Goal: Task Accomplishment & Management: Use online tool/utility

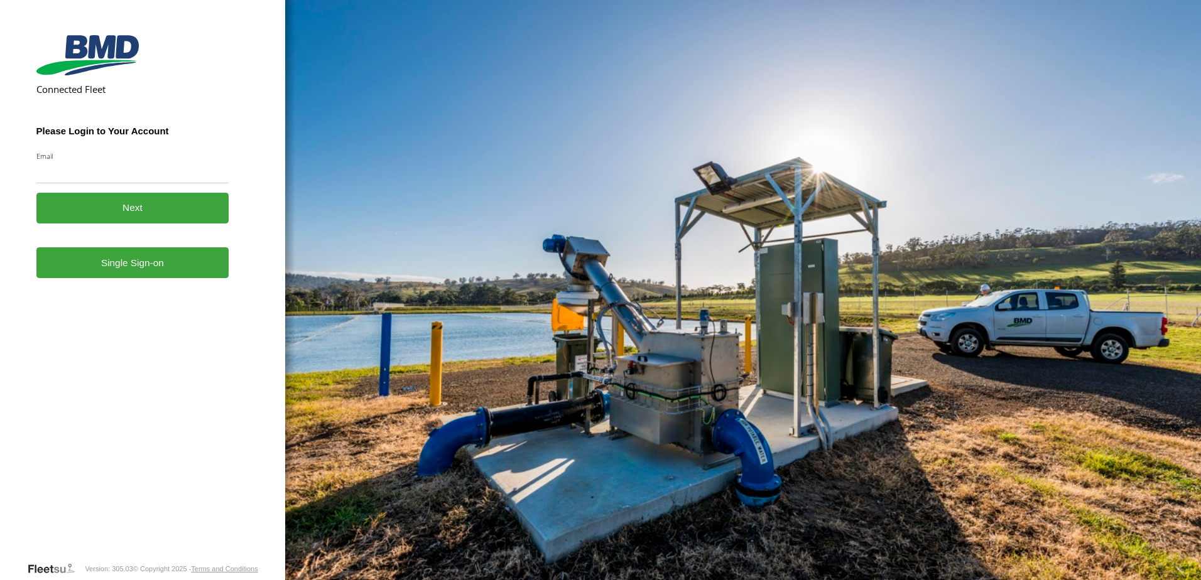
drag, startPoint x: 0, startPoint y: 0, endPoint x: 58, endPoint y: 171, distance: 180.9
click at [58, 171] on input "Email" at bounding box center [132, 172] width 193 height 23
click at [48, 273] on link "Single Sign-on" at bounding box center [132, 262] width 193 height 31
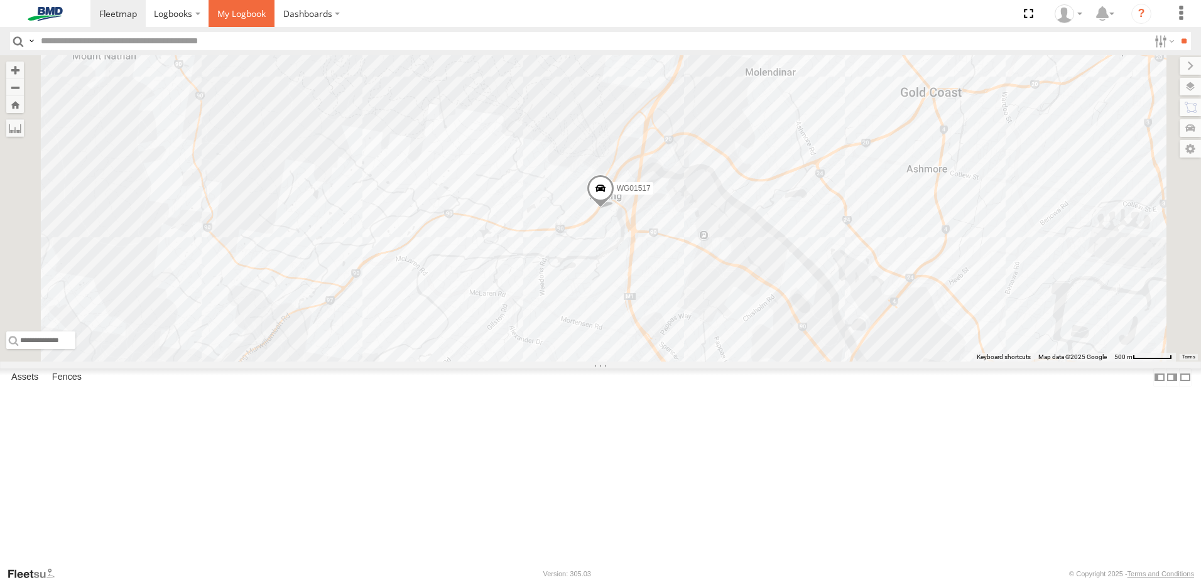
click at [242, 12] on span at bounding box center [241, 14] width 48 height 12
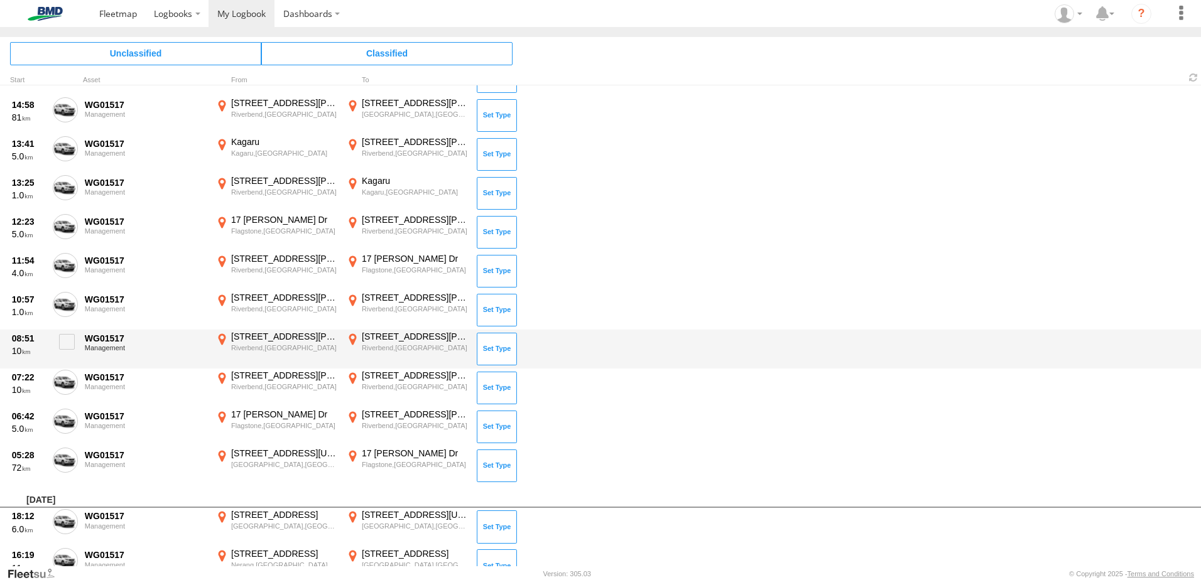
scroll to position [1067, 0]
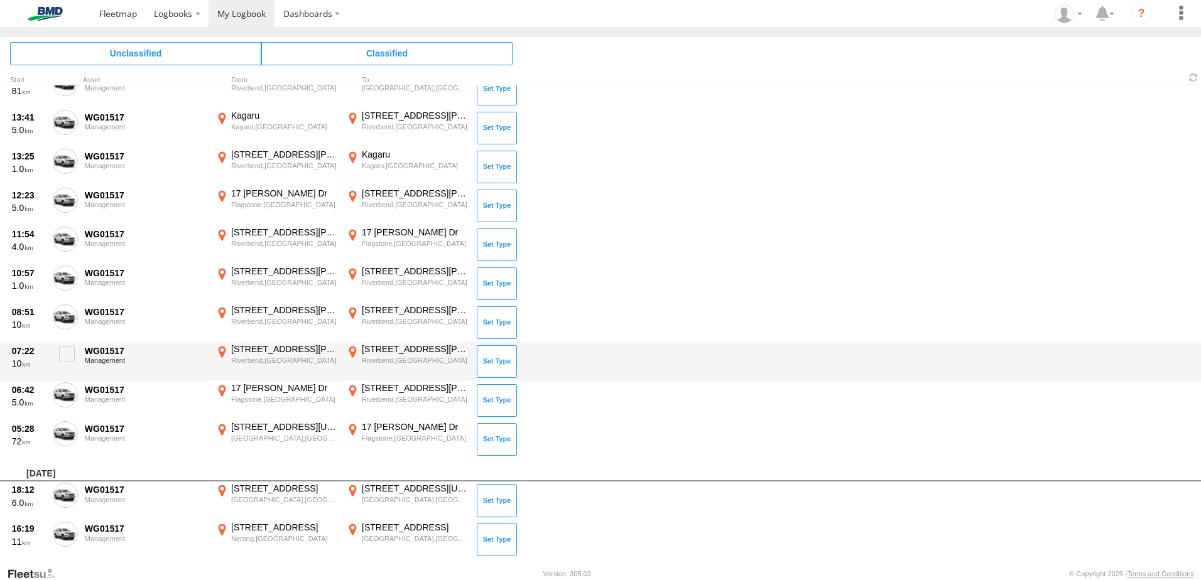
drag, startPoint x: 66, startPoint y: 434, endPoint x: 62, endPoint y: 404, distance: 29.8
click at [0, 0] on span at bounding box center [0, 0] width 0 height 0
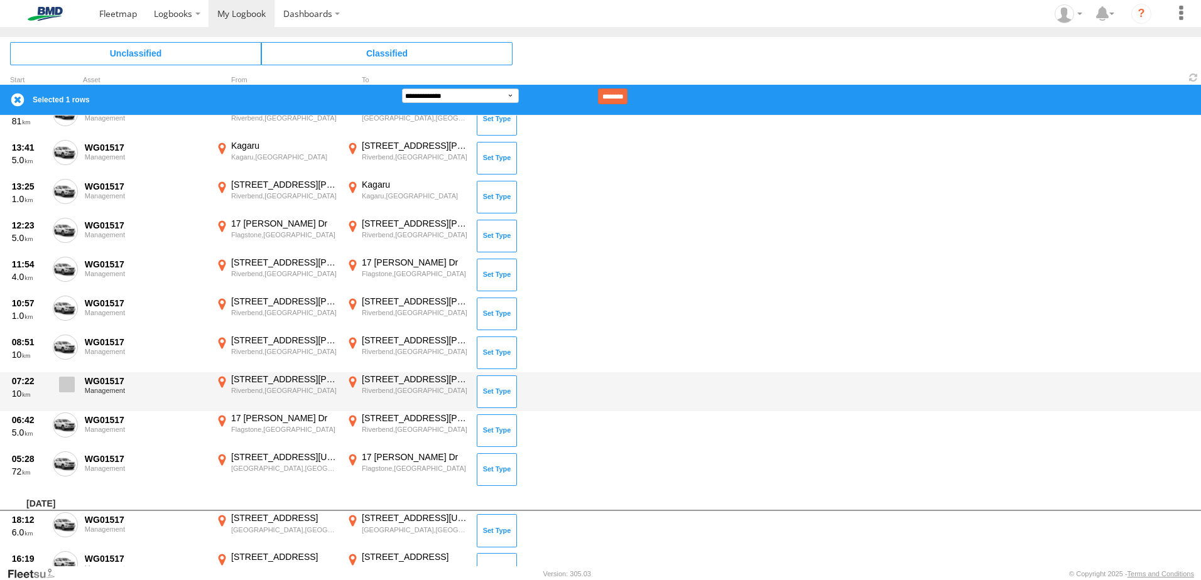
drag, startPoint x: 67, startPoint y: 432, endPoint x: 65, endPoint y: 387, distance: 44.6
click at [67, 430] on label at bounding box center [65, 427] width 25 height 29
click at [67, 384] on span at bounding box center [67, 385] width 16 height 16
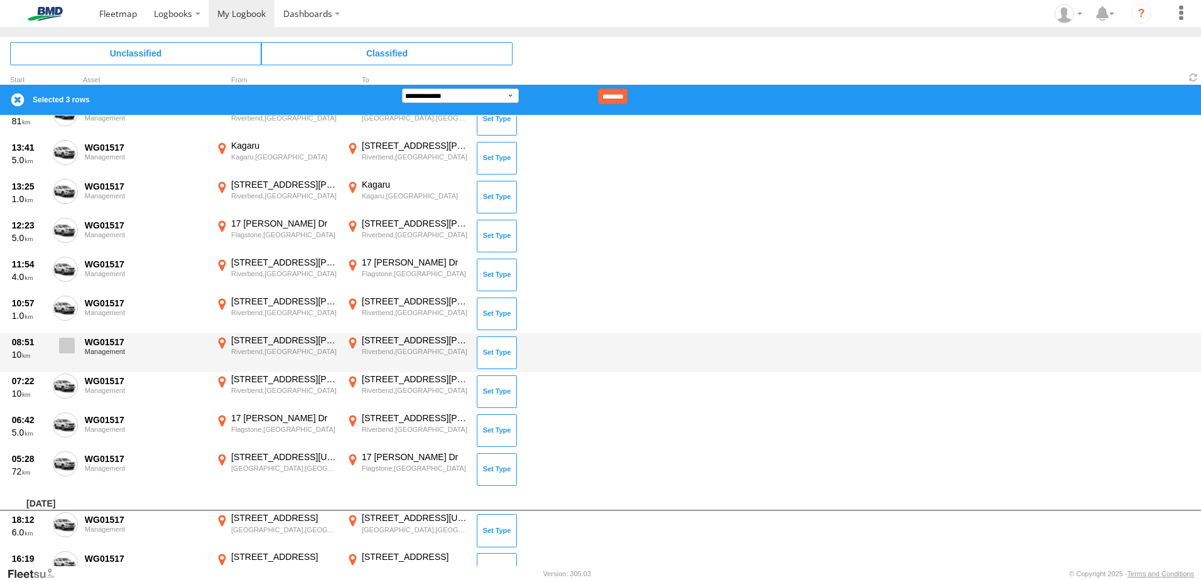
click at [66, 343] on span at bounding box center [67, 346] width 16 height 16
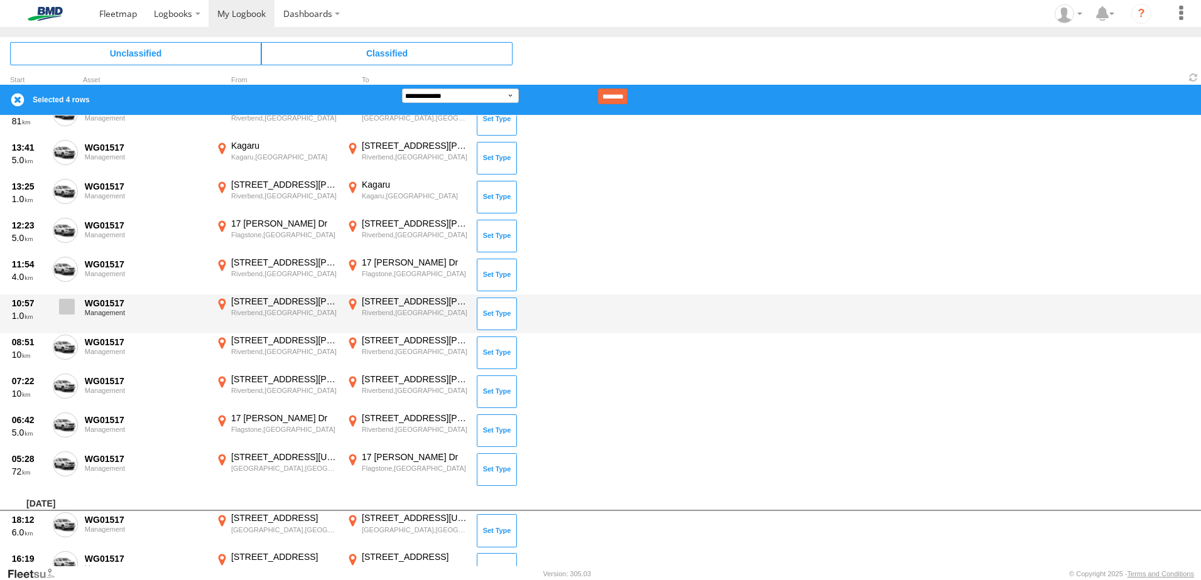
click at [58, 306] on label at bounding box center [65, 310] width 25 height 29
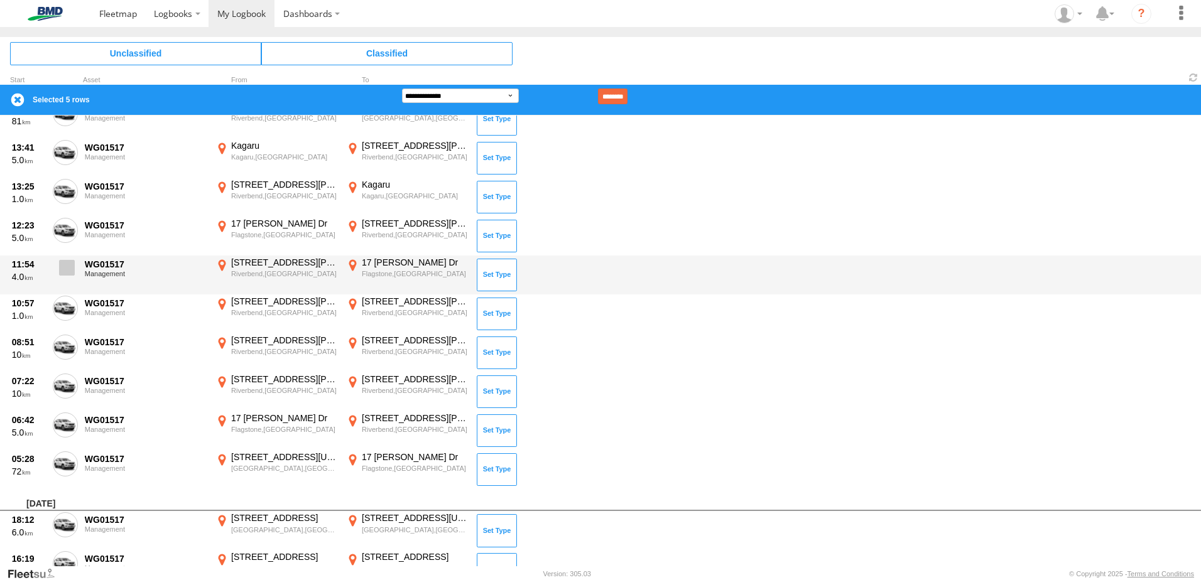
click at [62, 266] on span at bounding box center [67, 268] width 16 height 16
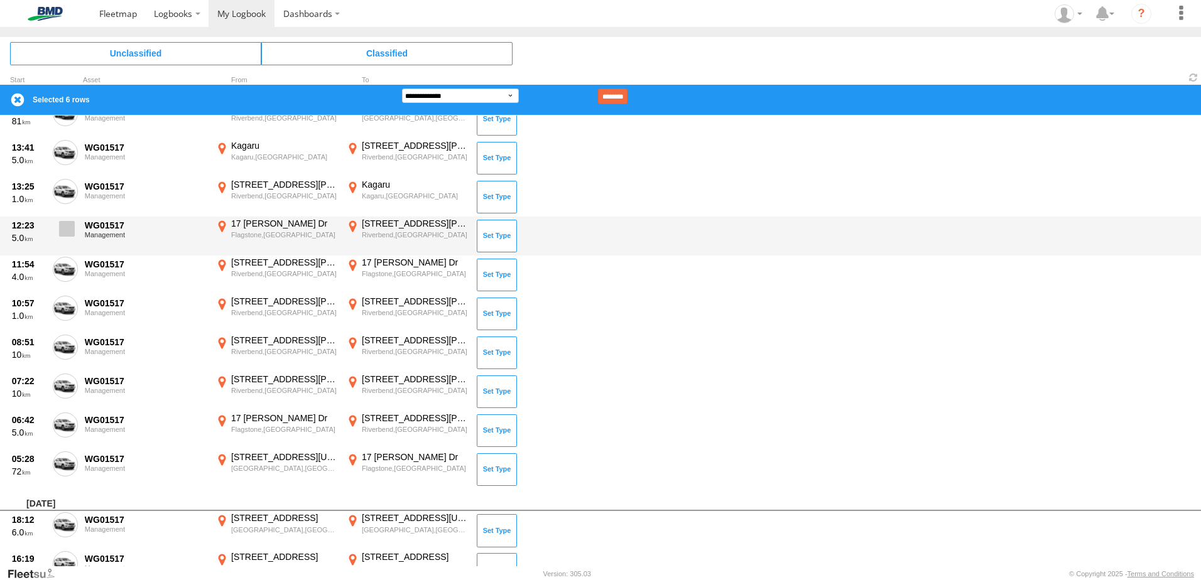
click at [58, 223] on label at bounding box center [65, 232] width 25 height 29
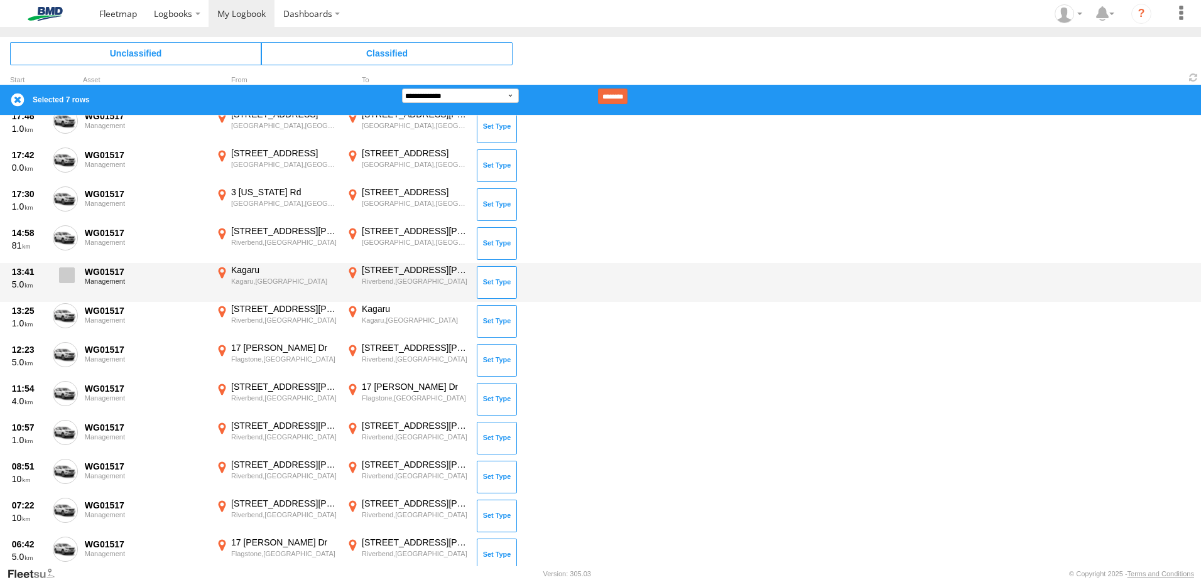
scroll to position [942, 0]
drag, startPoint x: 73, startPoint y: 312, endPoint x: 64, endPoint y: 286, distance: 27.8
click at [0, 0] on span at bounding box center [0, 0] width 0 height 0
click at [59, 274] on span at bounding box center [67, 277] width 16 height 16
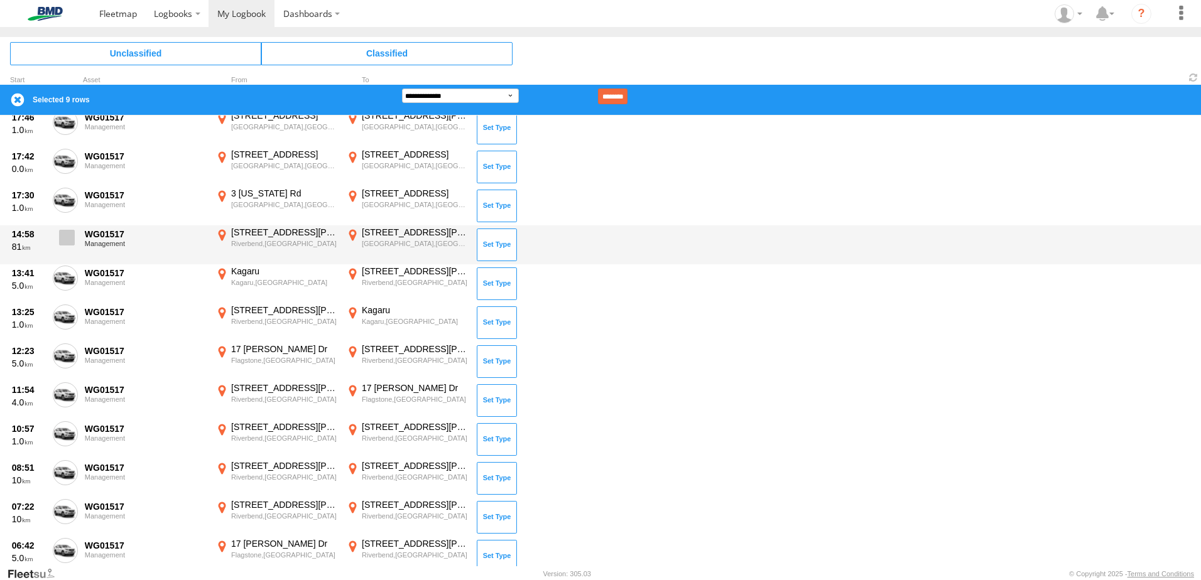
click at [63, 235] on span at bounding box center [67, 238] width 16 height 16
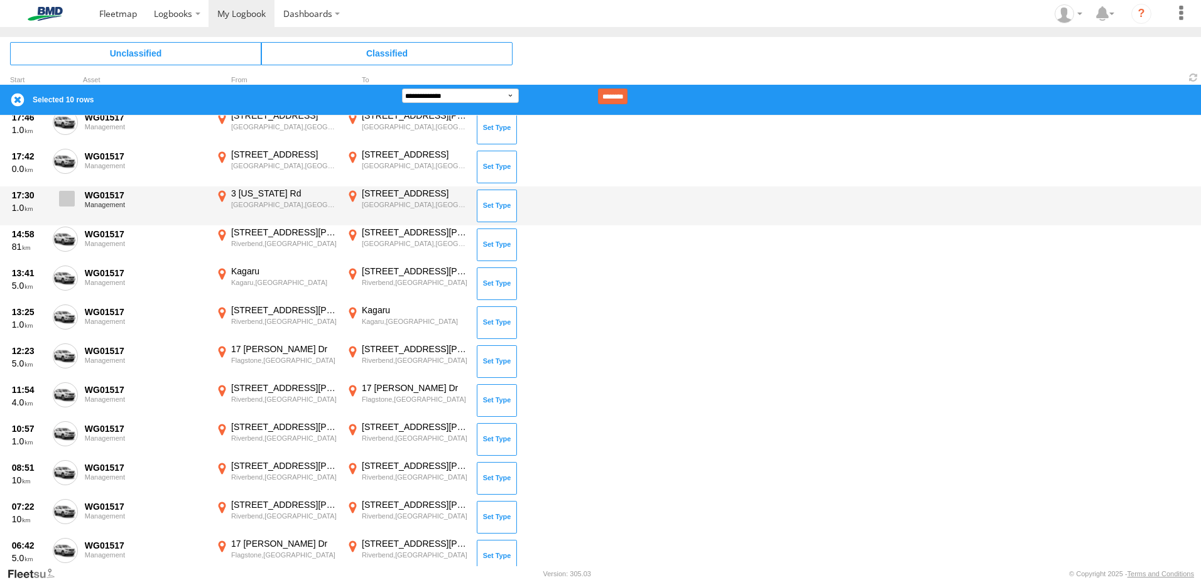
scroll to position [816, 0]
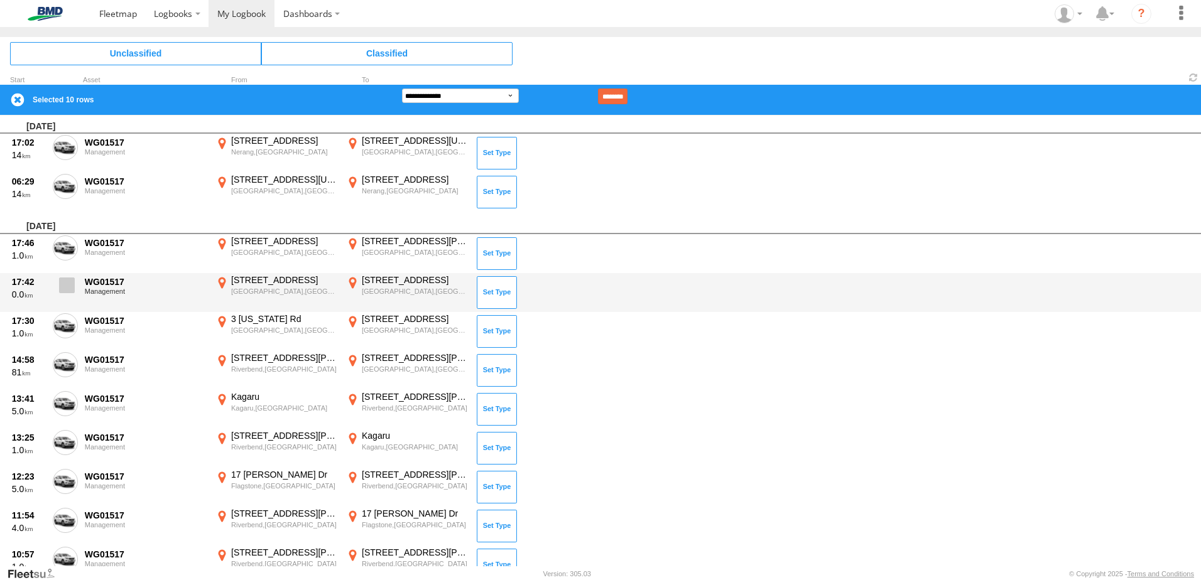
drag, startPoint x: 62, startPoint y: 328, endPoint x: 75, endPoint y: 285, distance: 45.5
click at [0, 0] on span at bounding box center [0, 0] width 0 height 0
click at [75, 285] on label at bounding box center [65, 288] width 25 height 29
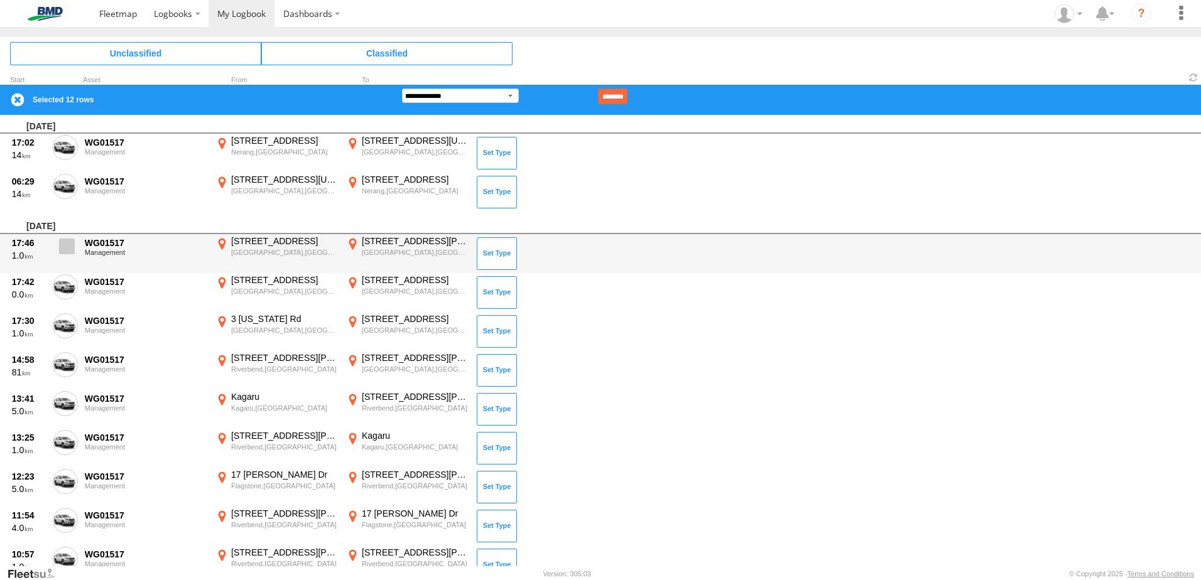
click at [59, 249] on span at bounding box center [67, 247] width 16 height 16
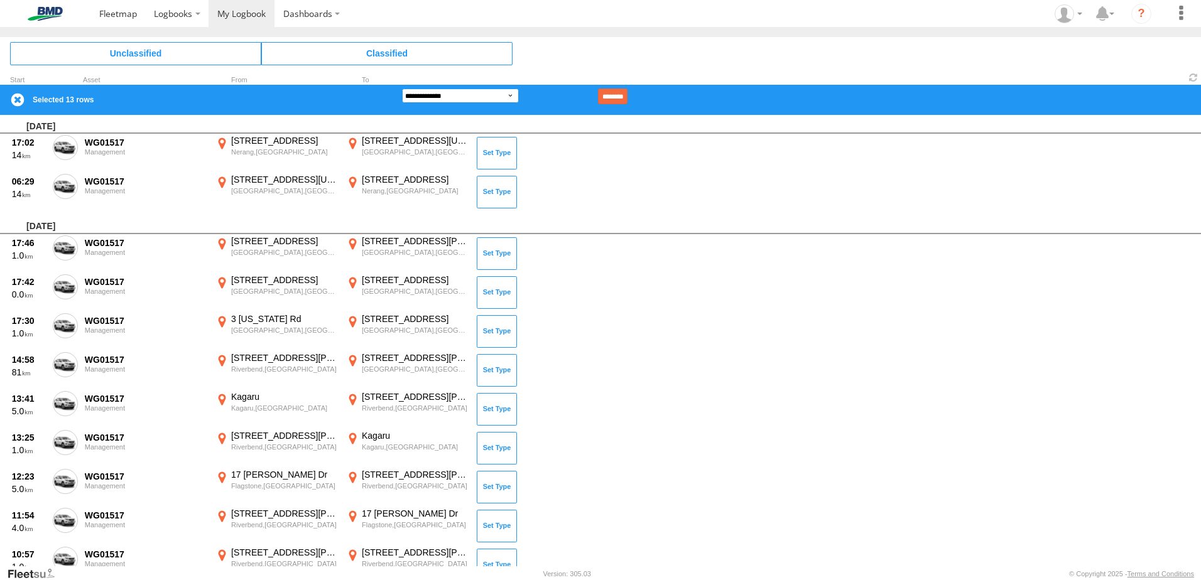
click at [451, 91] on select "**********" at bounding box center [460, 96] width 117 height 14
click at [402, 89] on select "**********" at bounding box center [460, 96] width 117 height 14
click at [625, 94] on input "********" at bounding box center [613, 97] width 30 height 16
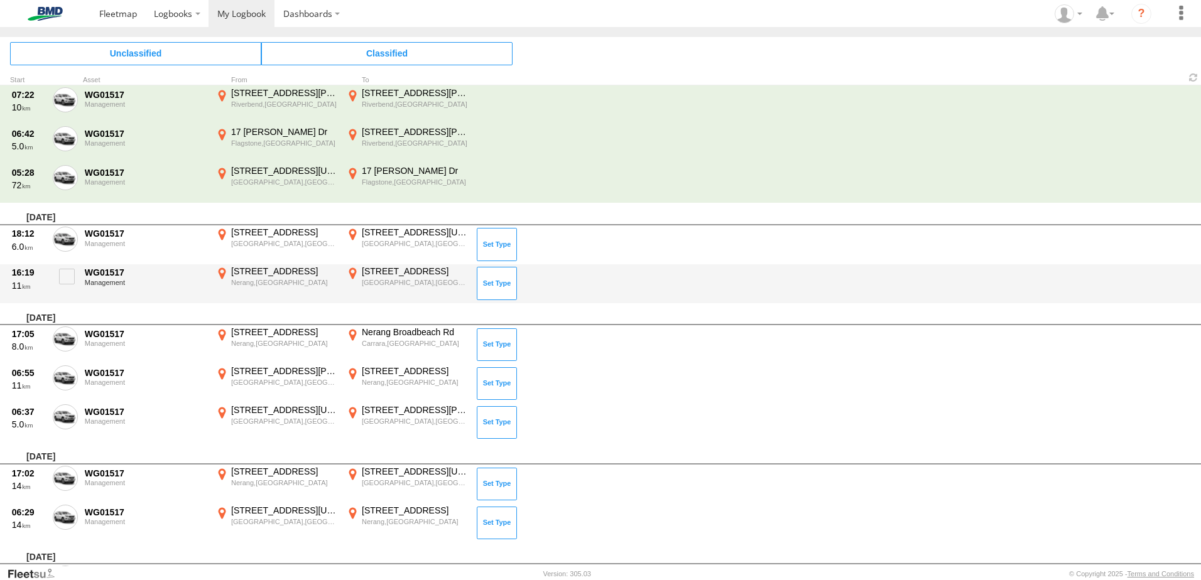
scroll to position [1319, 0]
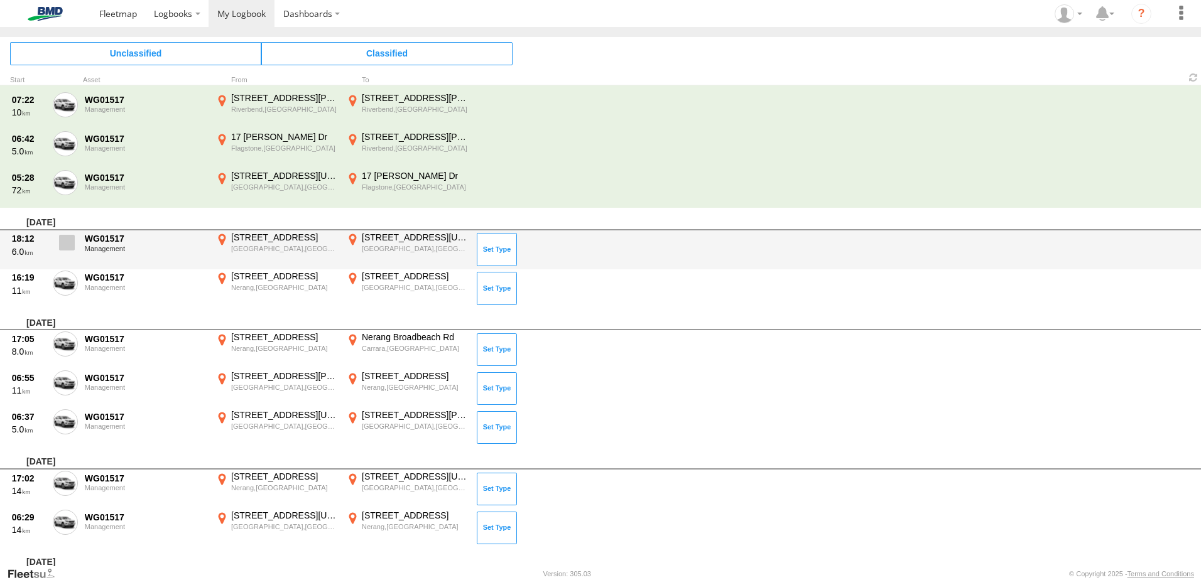
click at [64, 247] on span at bounding box center [67, 243] width 16 height 16
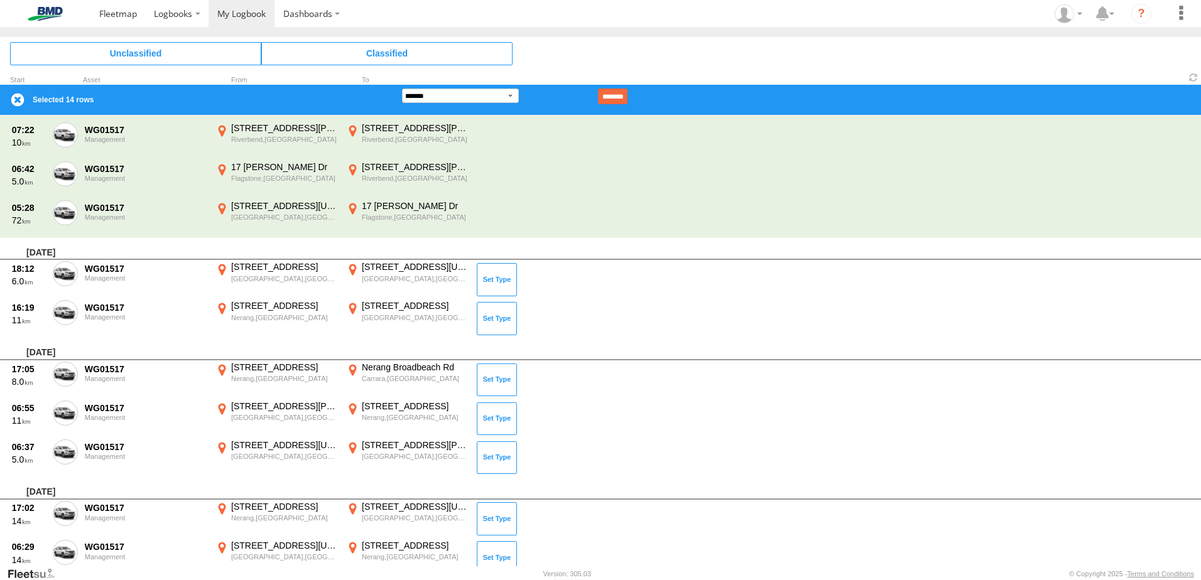
drag, startPoint x: 68, startPoint y: 314, endPoint x: 72, endPoint y: 342, distance: 28.5
click at [0, 0] on span at bounding box center [0, 0] width 0 height 0
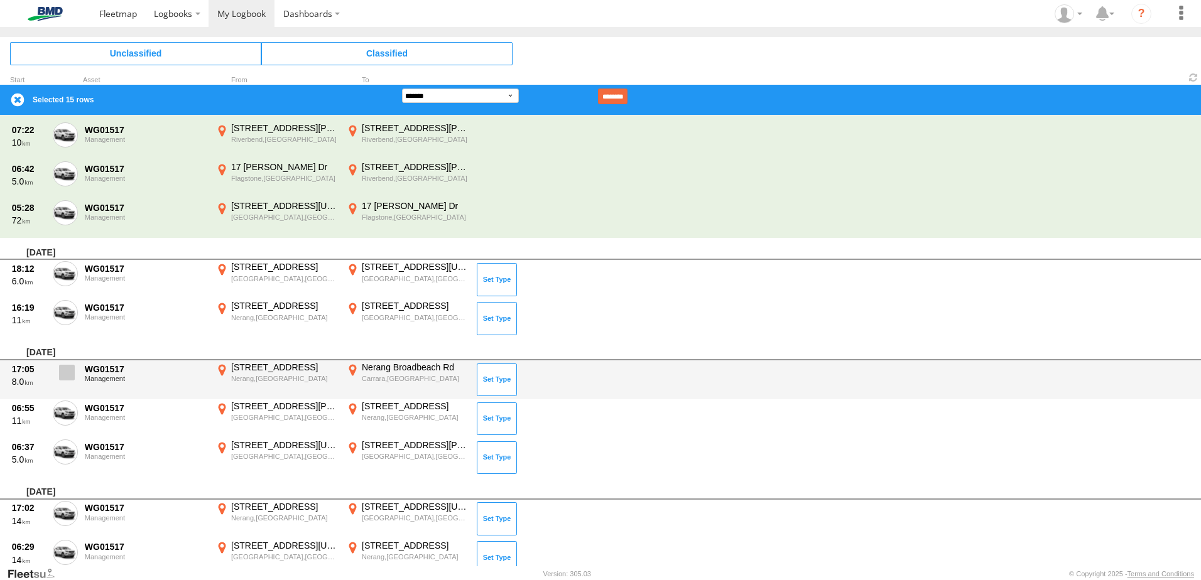
click at [69, 374] on span at bounding box center [67, 373] width 16 height 16
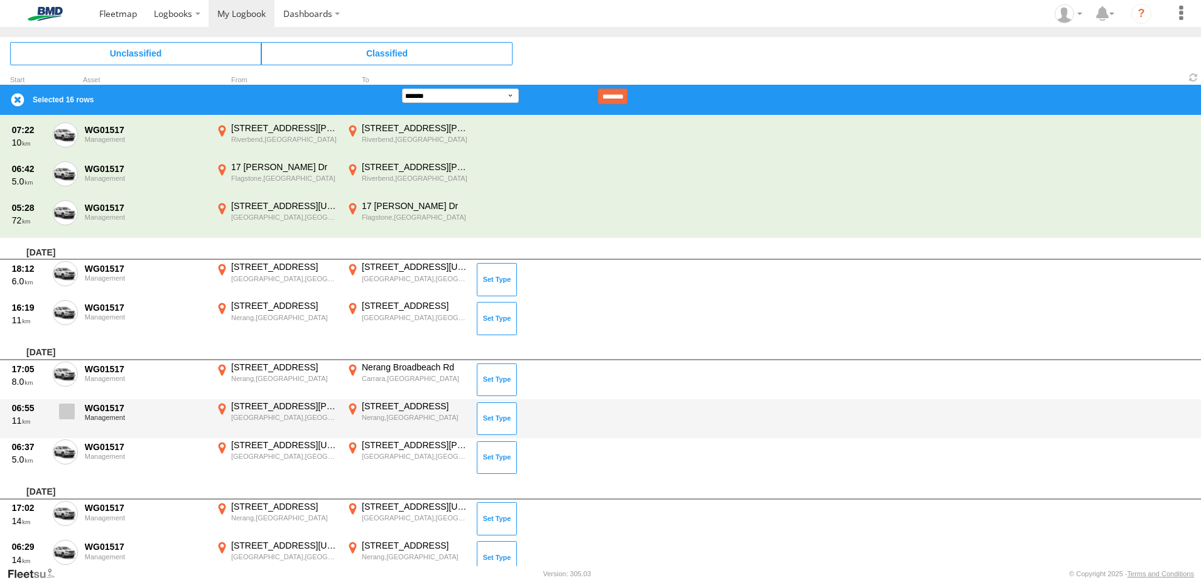
click at [70, 427] on label at bounding box center [65, 415] width 25 height 29
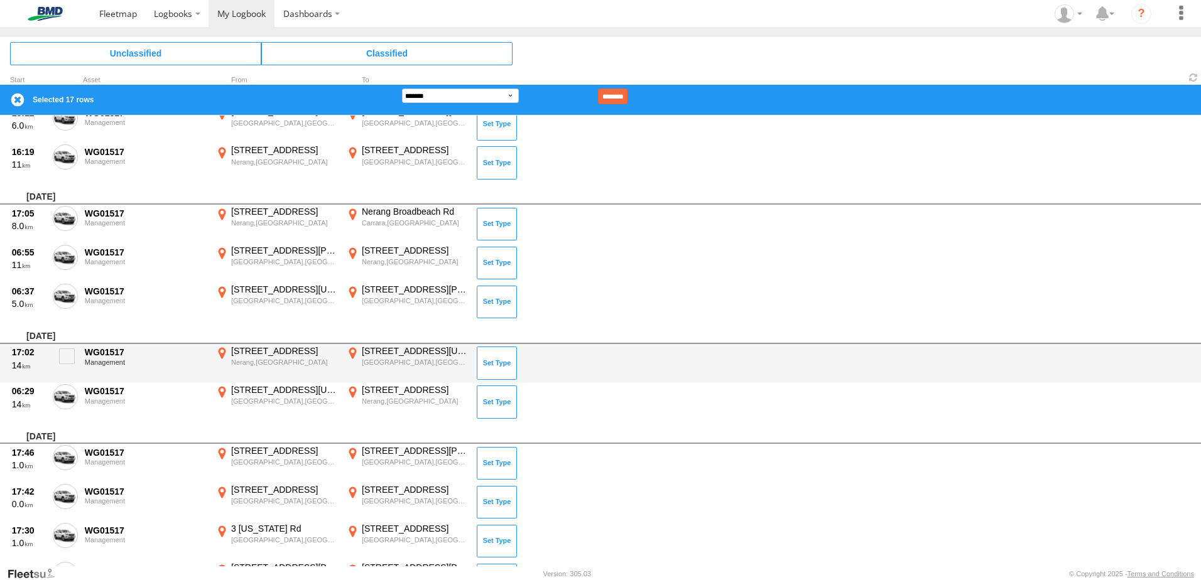
scroll to position [890, 0]
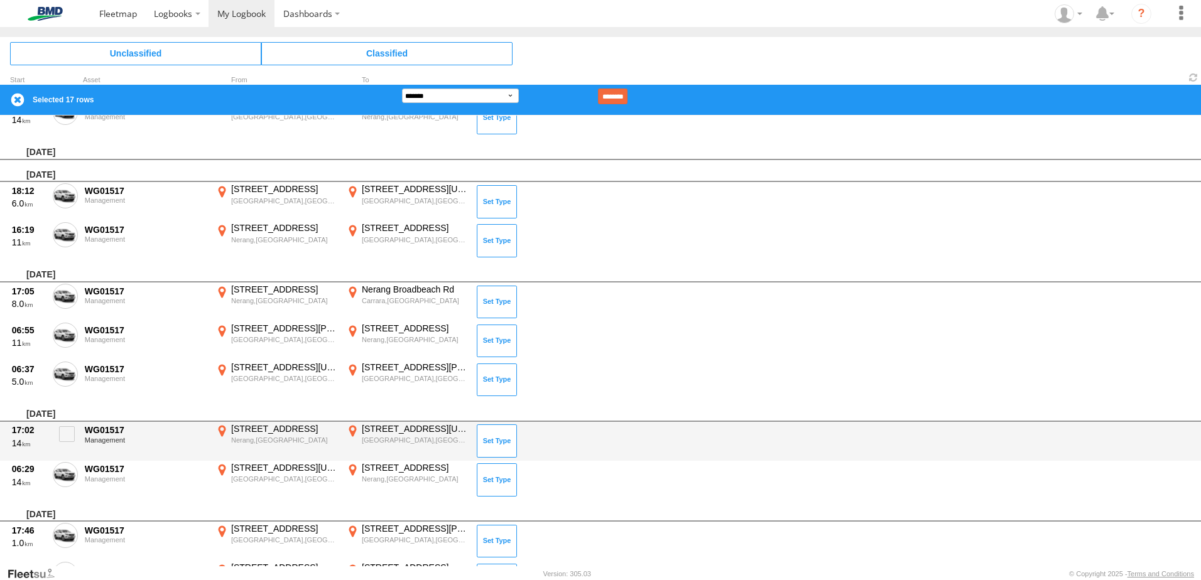
click at [65, 456] on div "17:02 14 WG01517 Management [STREET_ADDRESS] 153.33563 [STREET_ADDRESS][US_STAT…" at bounding box center [600, 441] width 1201 height 39
drag, startPoint x: 72, startPoint y: 477, endPoint x: 69, endPoint y: 446, distance: 30.2
click at [0, 0] on span at bounding box center [0, 0] width 0 height 0
click at [65, 430] on span at bounding box center [67, 434] width 16 height 16
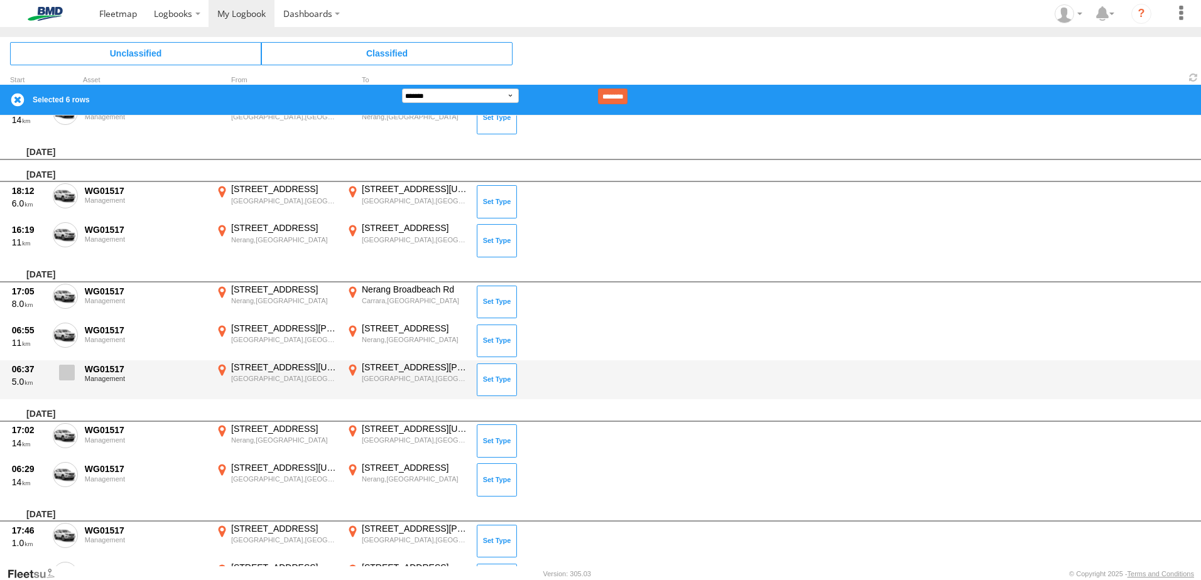
click at [63, 367] on span at bounding box center [67, 373] width 16 height 16
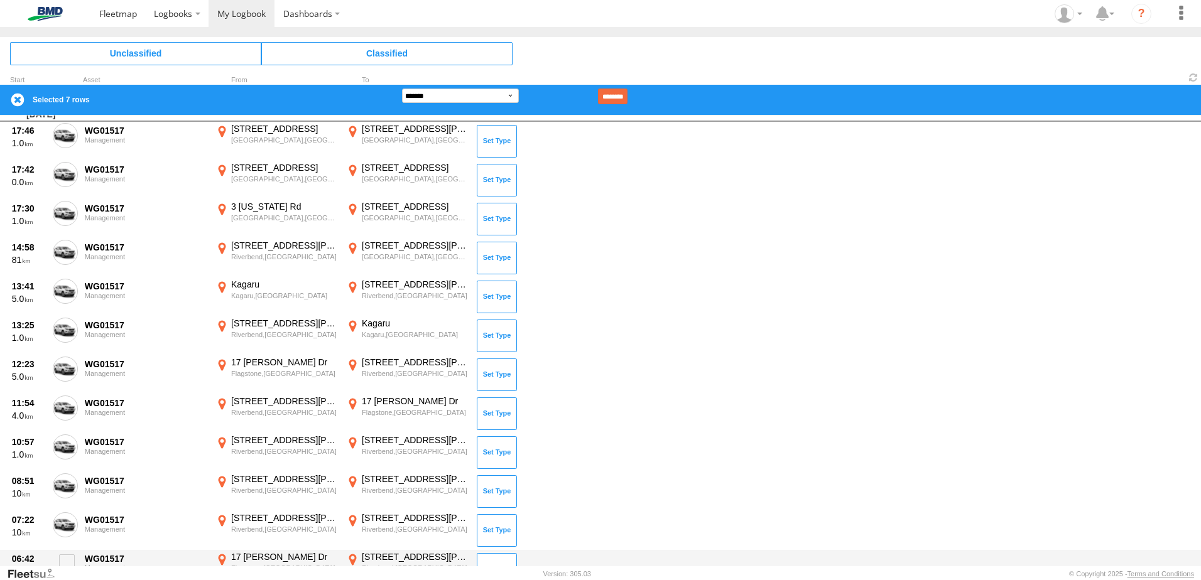
scroll to position [1525, 0]
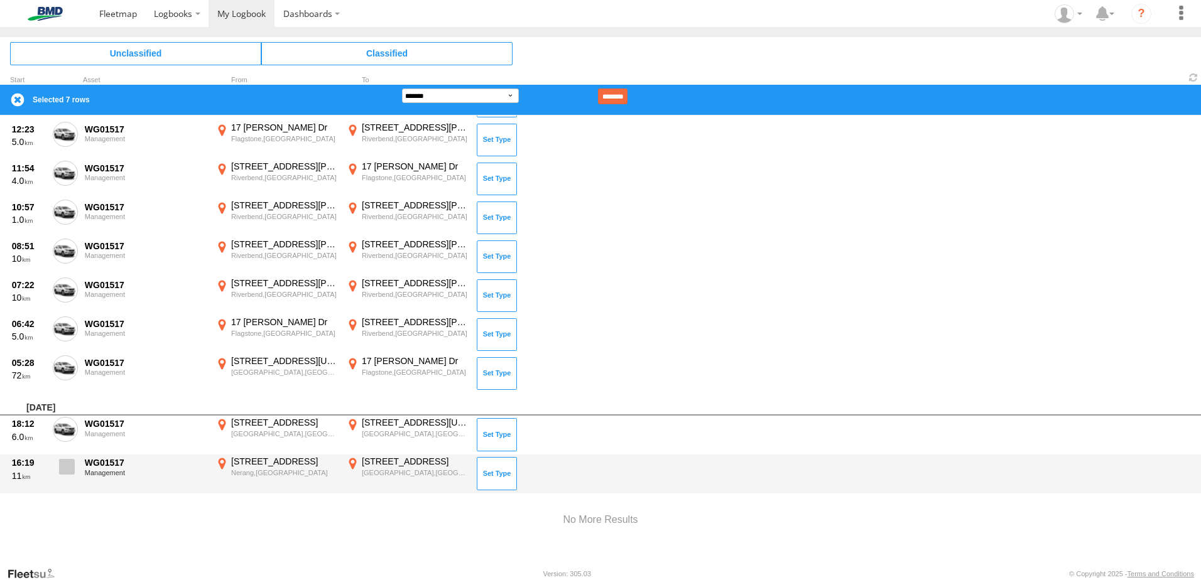
click at [63, 472] on span at bounding box center [67, 467] width 16 height 16
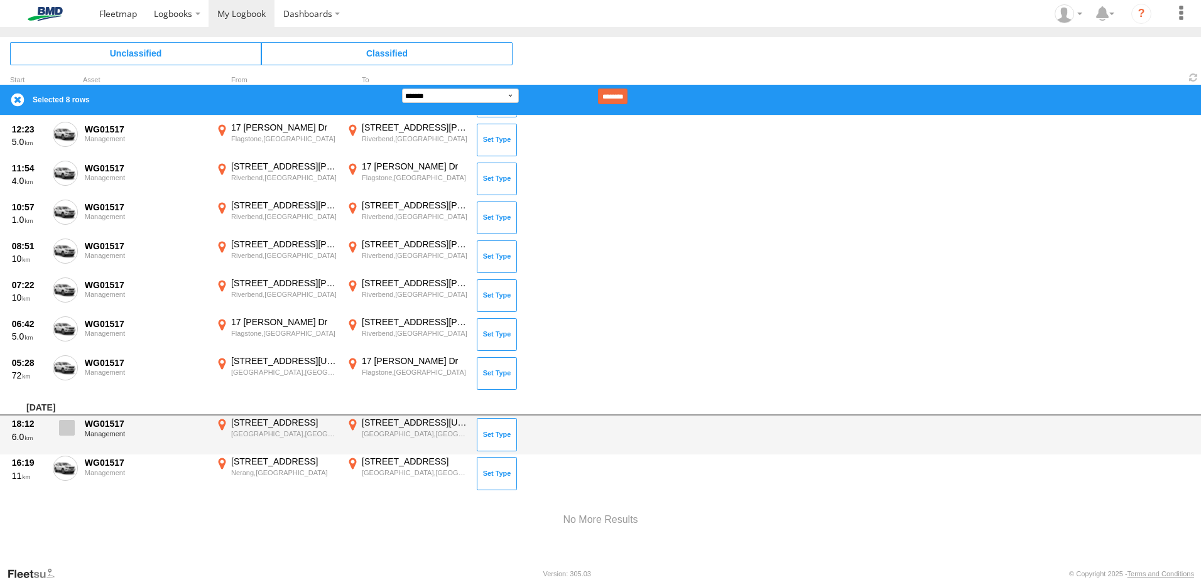
click at [69, 420] on span at bounding box center [67, 428] width 16 height 16
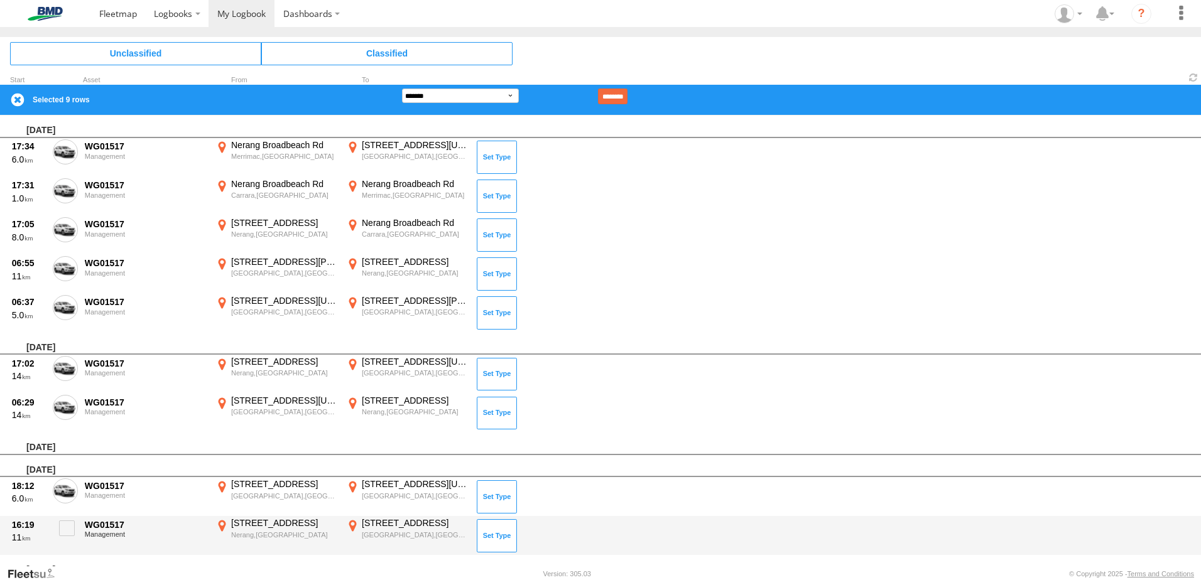
scroll to position [521, 0]
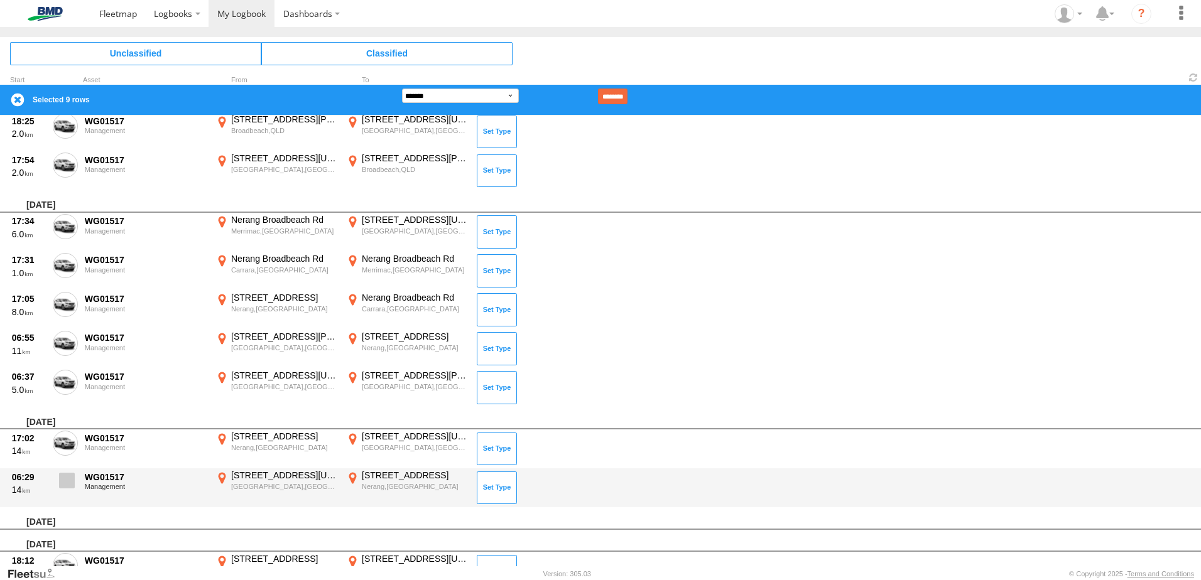
click at [65, 478] on span at bounding box center [67, 481] width 16 height 16
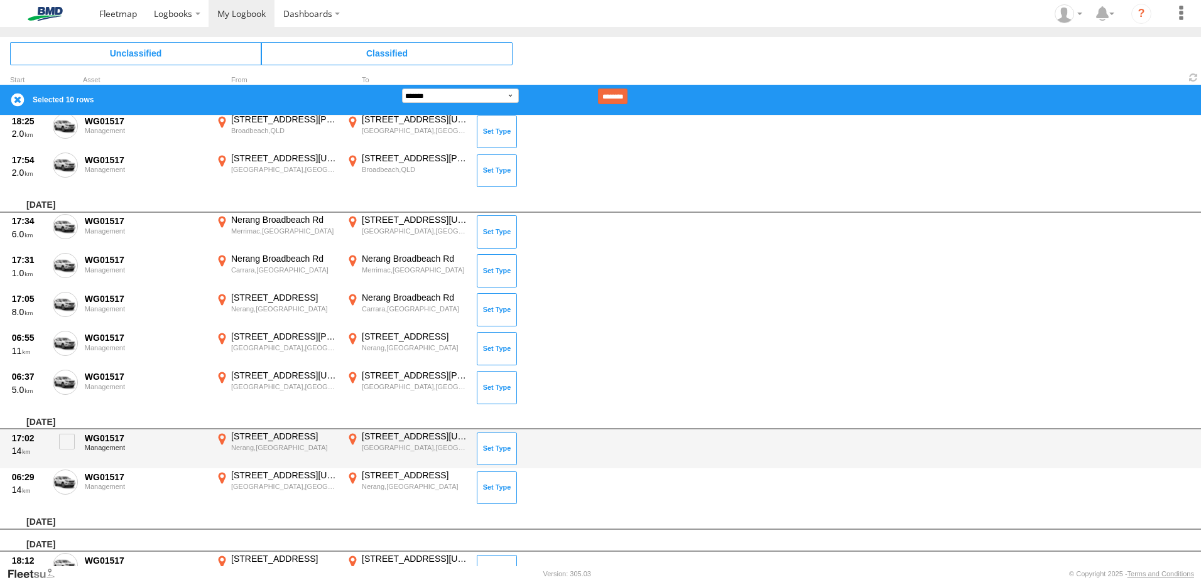
click at [78, 438] on div "17:02 14 WG01517 Management [STREET_ADDRESS] 153.33563 [STREET_ADDRESS][US_STAT…" at bounding box center [600, 448] width 1201 height 39
click at [68, 443] on span at bounding box center [67, 442] width 16 height 16
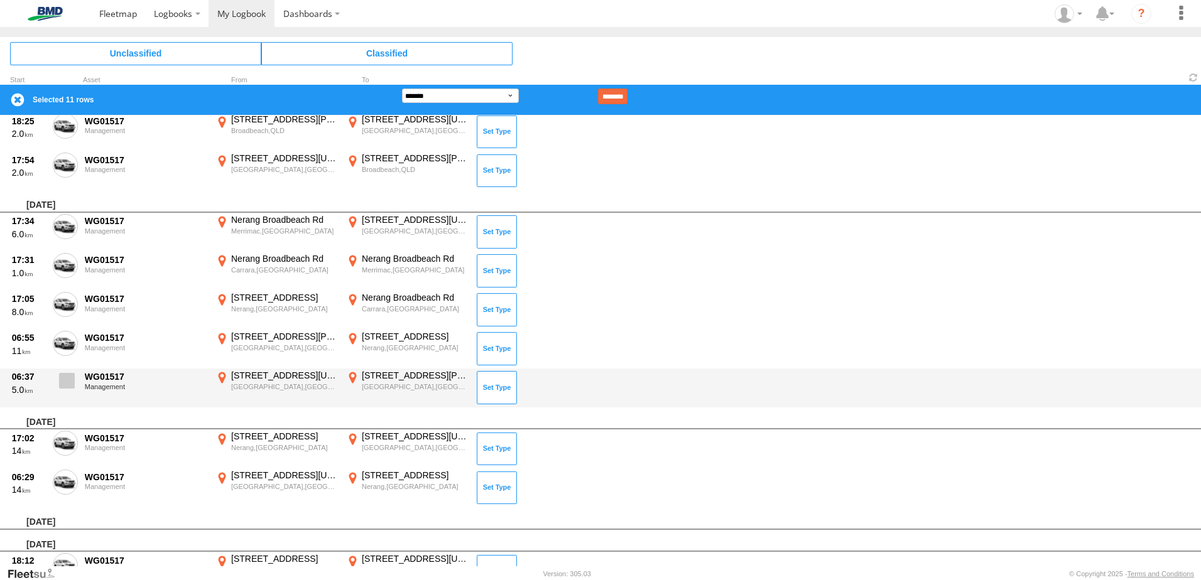
click at [69, 384] on span at bounding box center [67, 381] width 16 height 16
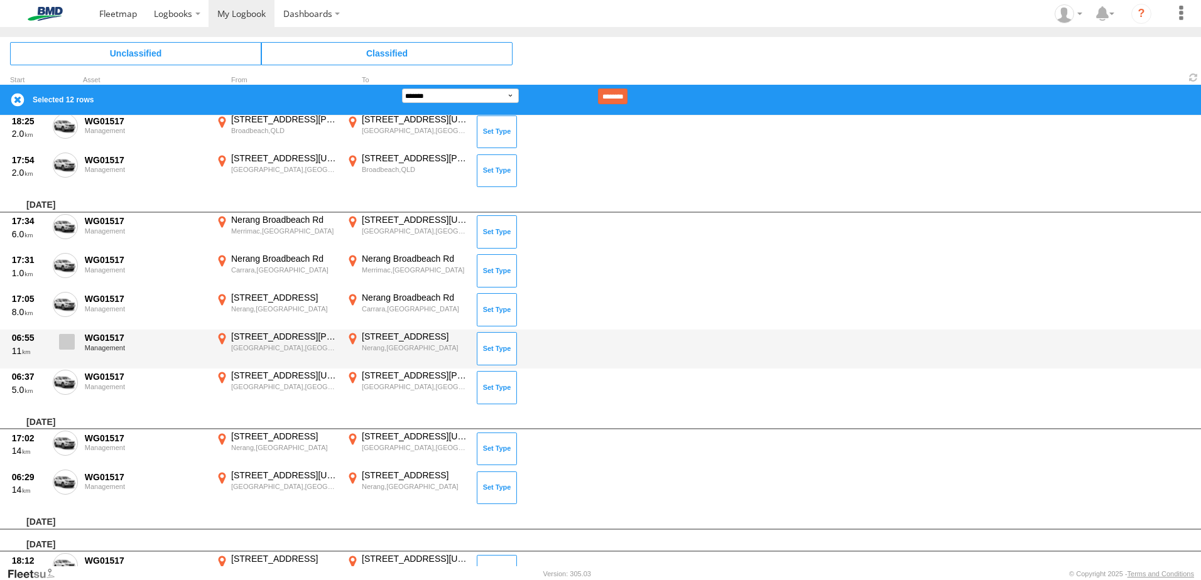
click at [65, 353] on label at bounding box center [65, 345] width 25 height 29
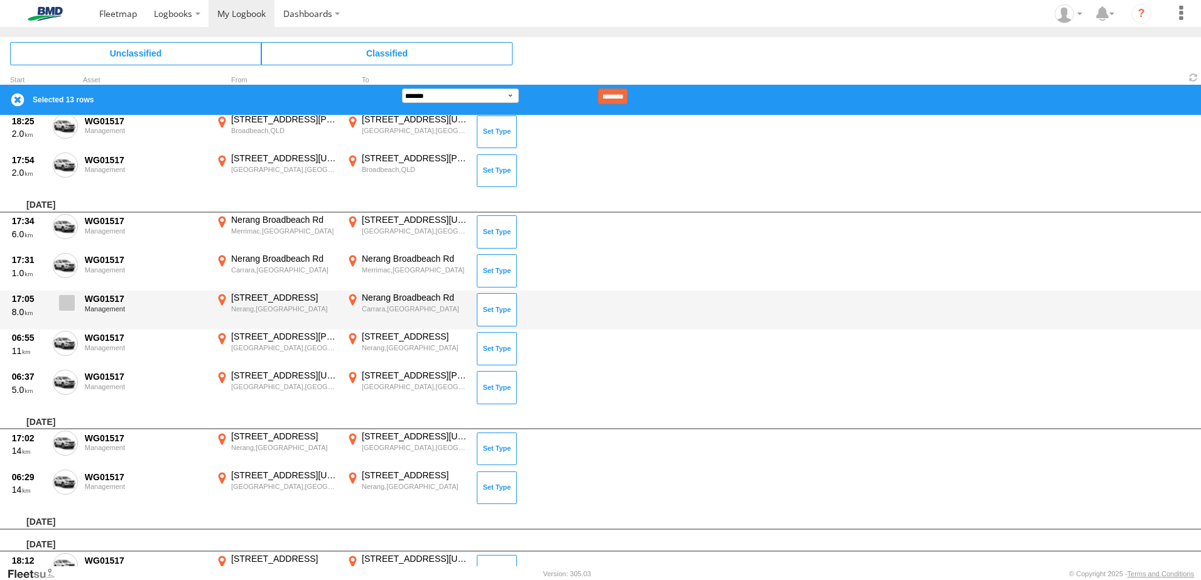
click at [70, 319] on label at bounding box center [65, 306] width 25 height 29
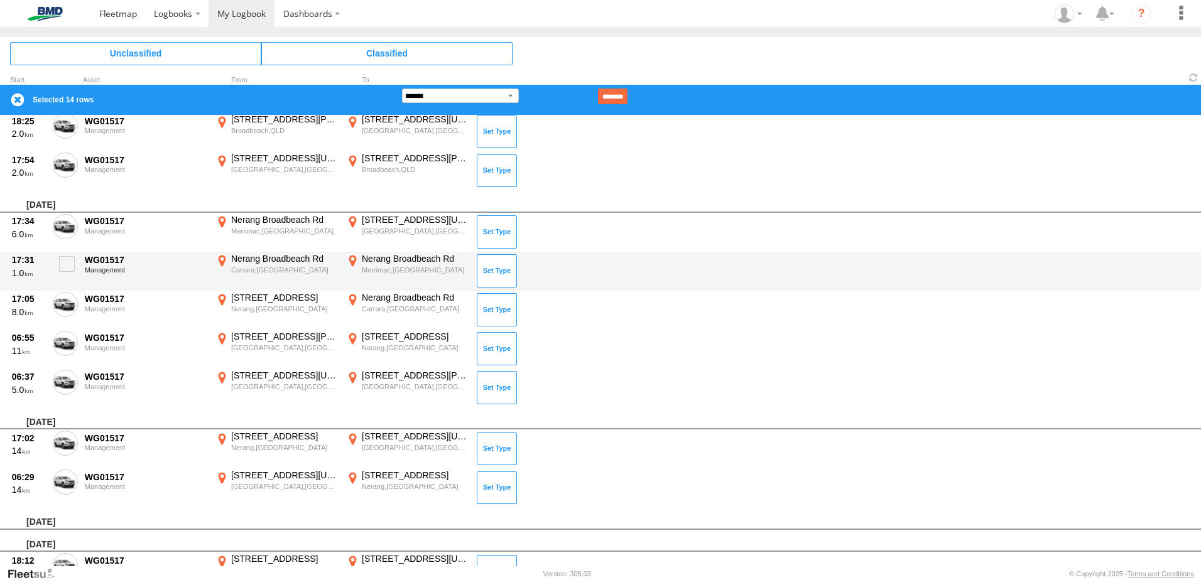
click at [78, 261] on div "17:31 1.0 WG01517 Management Nerang Broadbeach [PERSON_NAME],[GEOGRAPHIC_DATA] …" at bounding box center [600, 271] width 1201 height 39
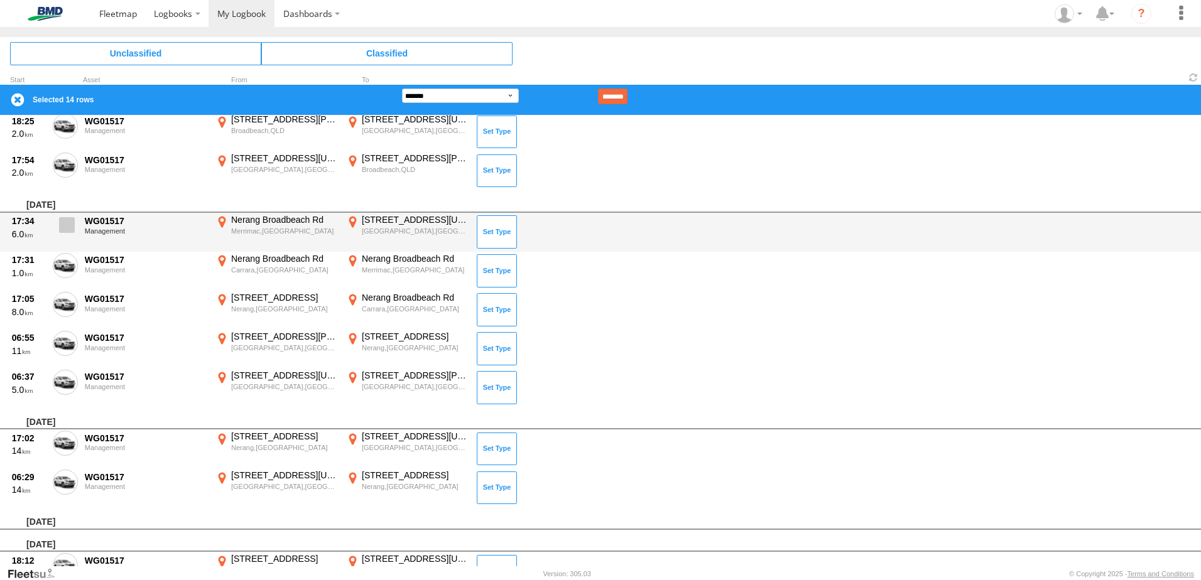
click at [77, 232] on label at bounding box center [65, 228] width 25 height 29
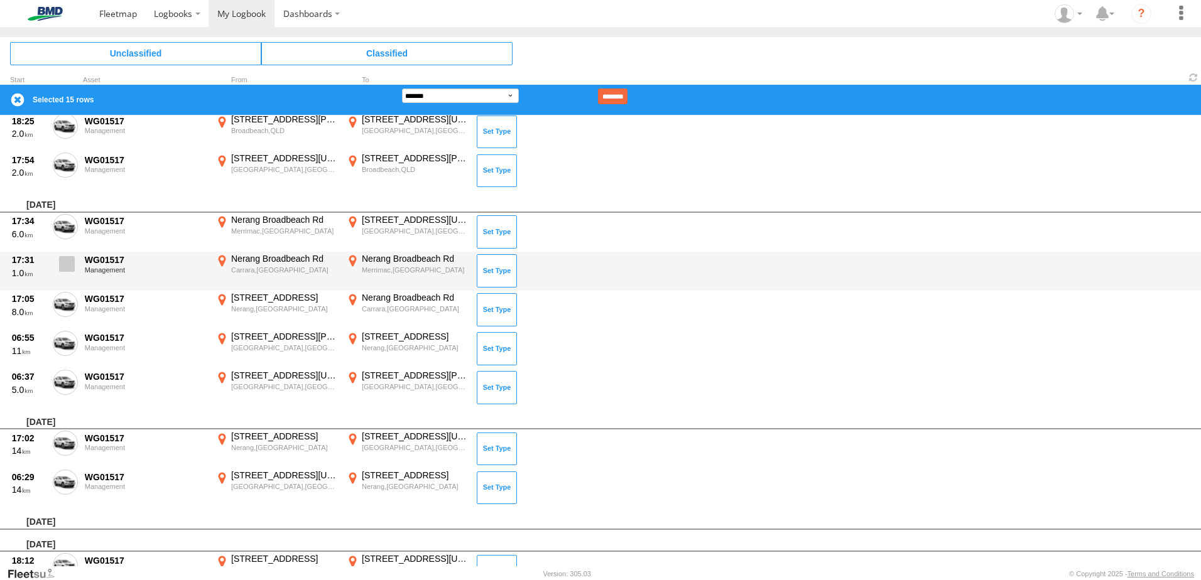
click at [72, 264] on span at bounding box center [67, 264] width 16 height 16
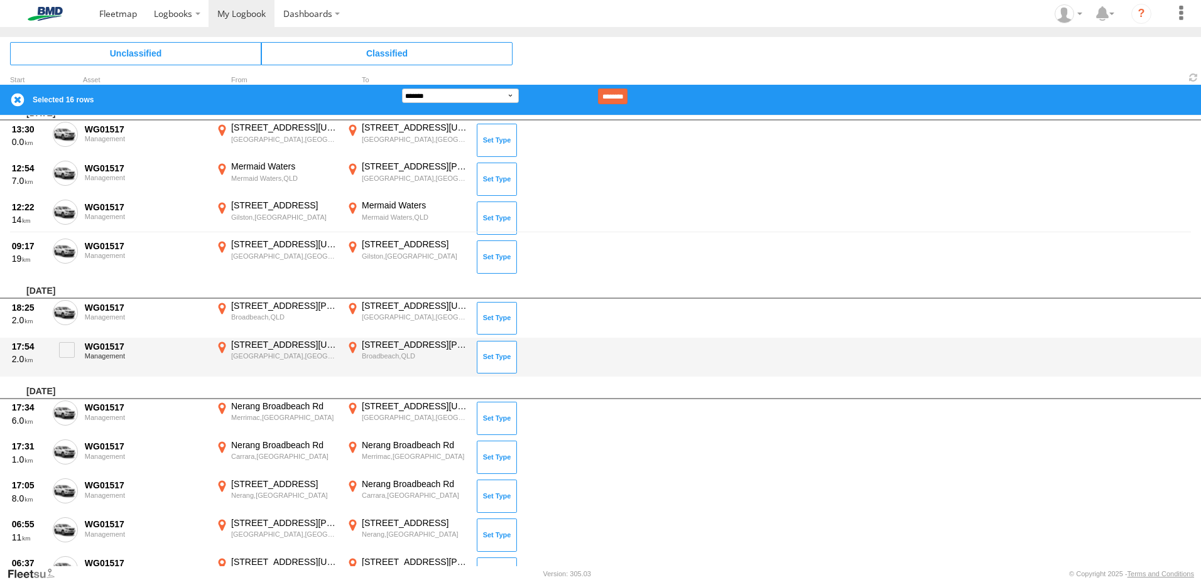
scroll to position [332, 0]
click at [110, 344] on div "WG01517" at bounding box center [146, 348] width 122 height 11
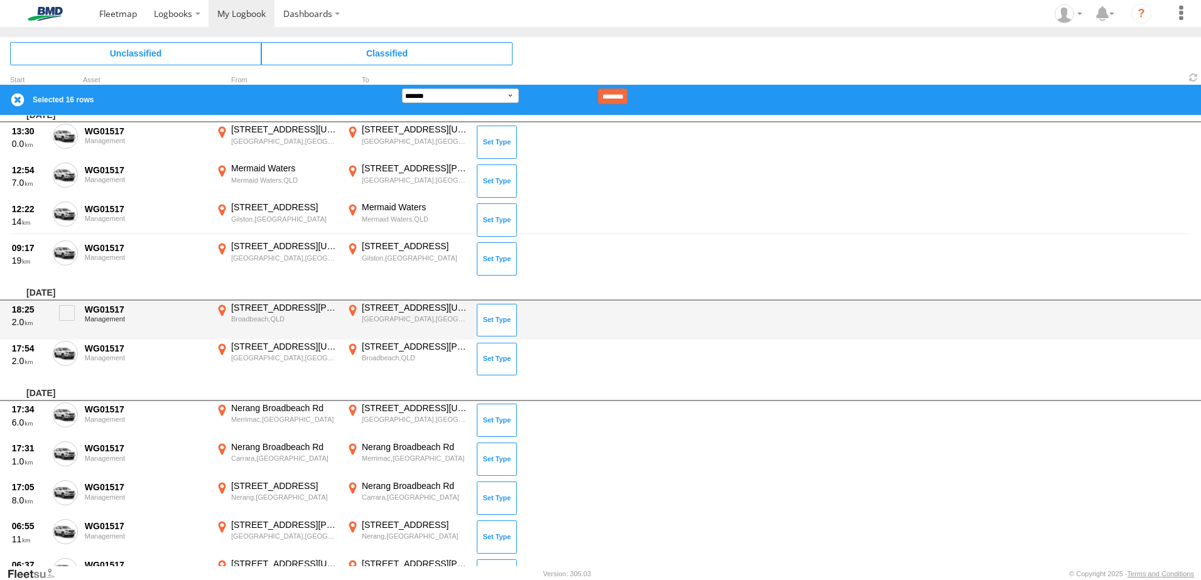
click at [111, 318] on div "Management" at bounding box center [146, 319] width 122 height 8
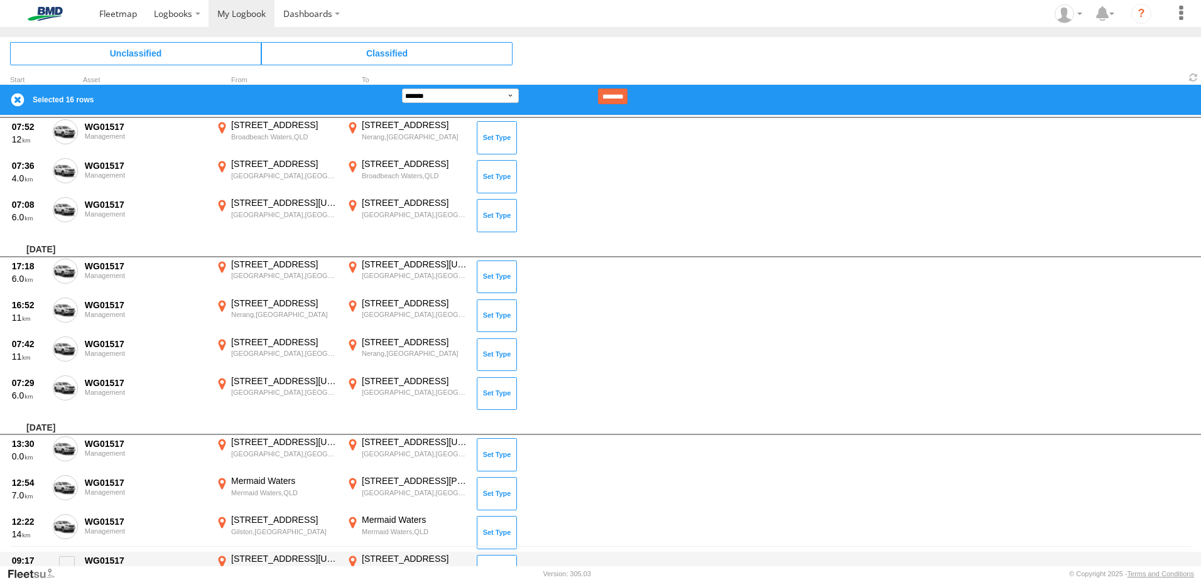
scroll to position [18, 0]
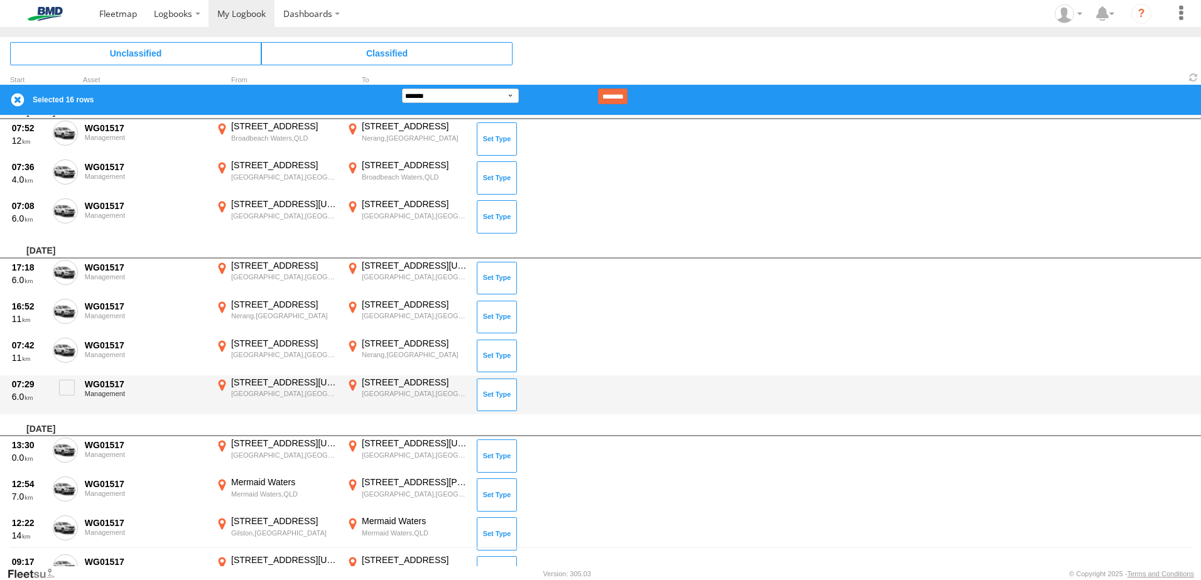
click at [96, 389] on div "WG01517" at bounding box center [146, 384] width 122 height 11
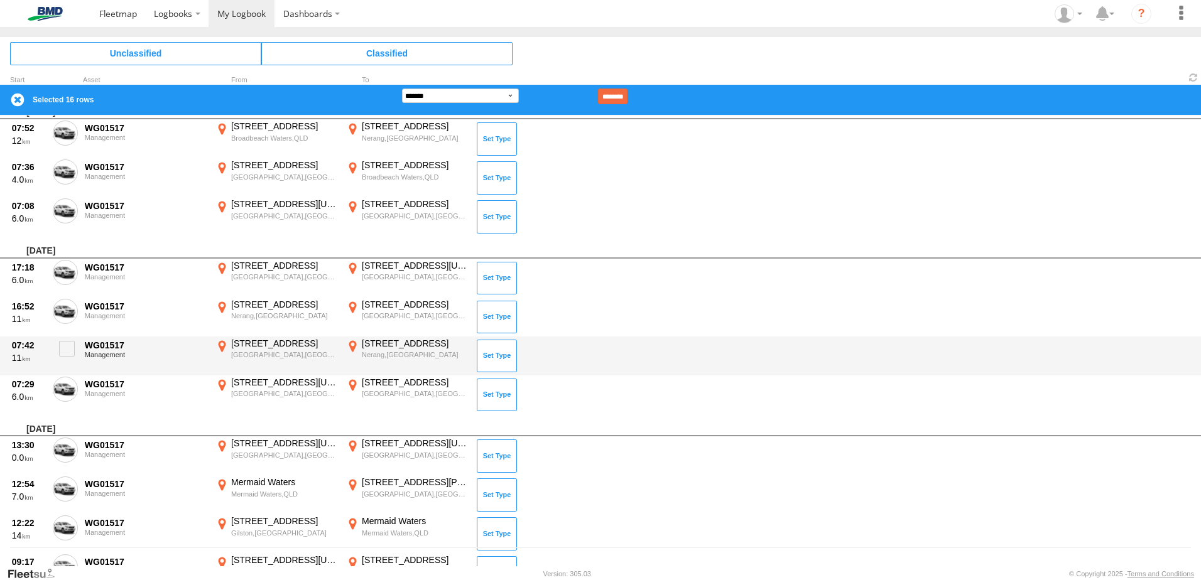
click at [99, 345] on div "WG01517" at bounding box center [146, 345] width 122 height 11
click at [63, 347] on span at bounding box center [67, 349] width 16 height 16
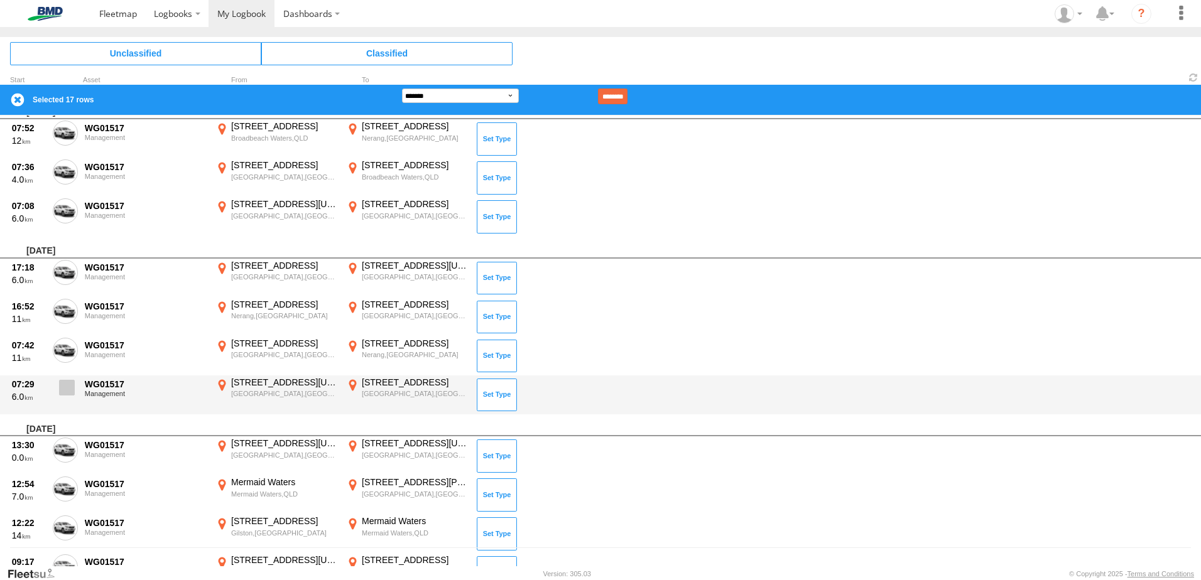
click at [66, 386] on span at bounding box center [67, 388] width 16 height 16
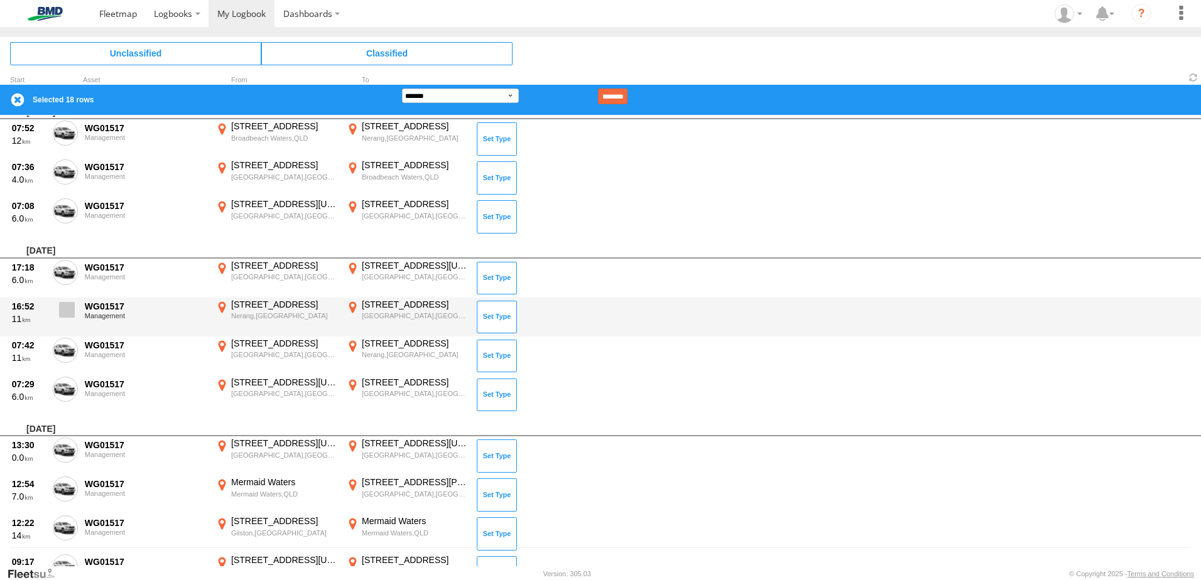
click at [61, 316] on span at bounding box center [67, 310] width 16 height 16
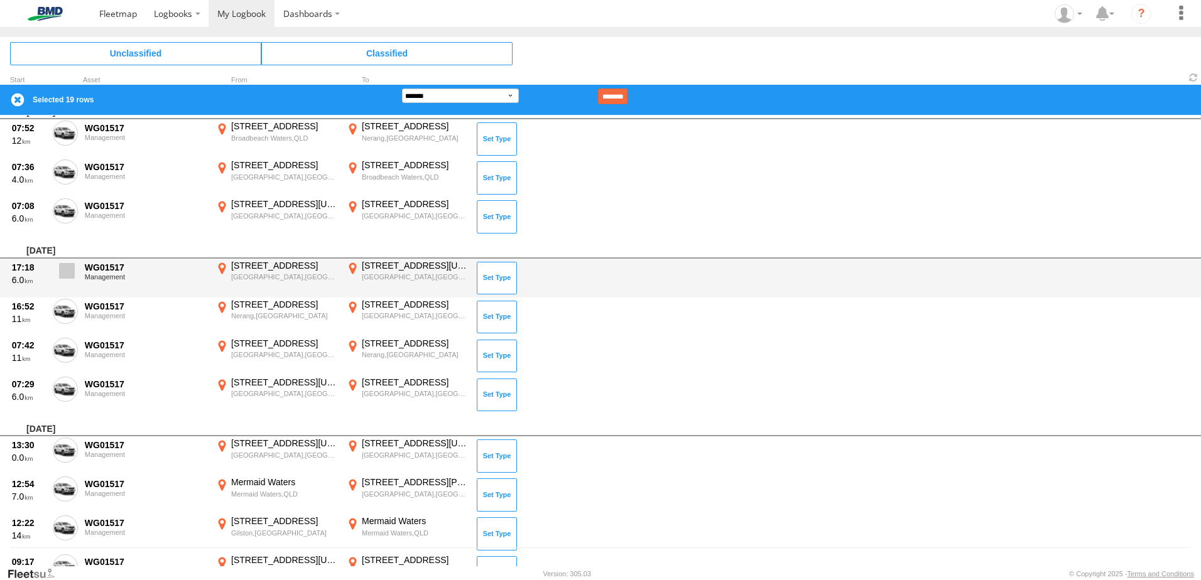
click at [62, 265] on span at bounding box center [67, 271] width 16 height 16
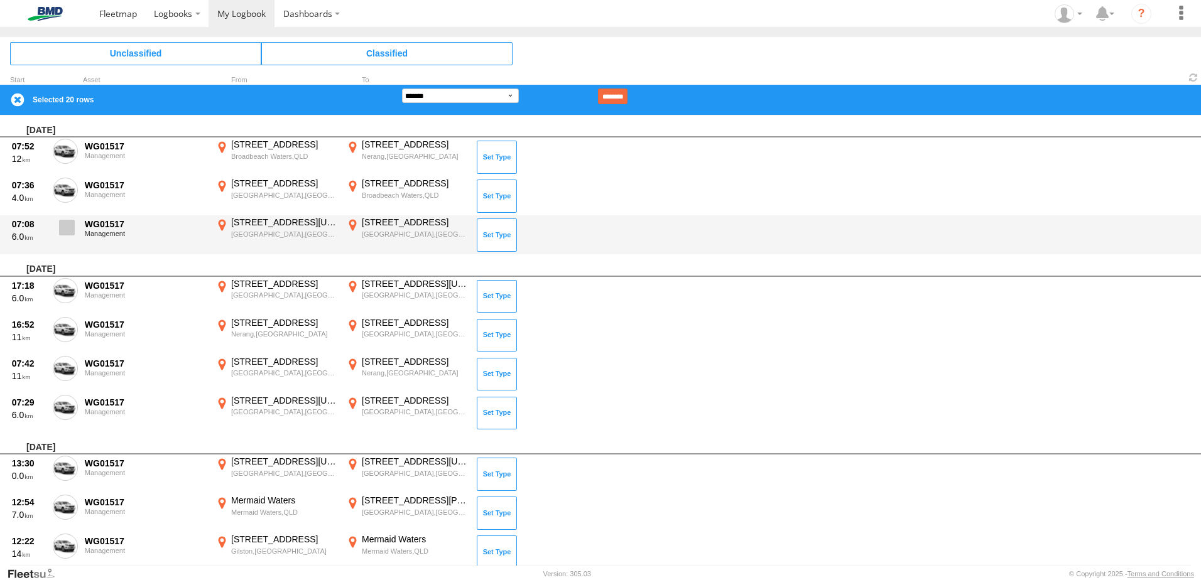
click at [67, 240] on label at bounding box center [65, 231] width 25 height 29
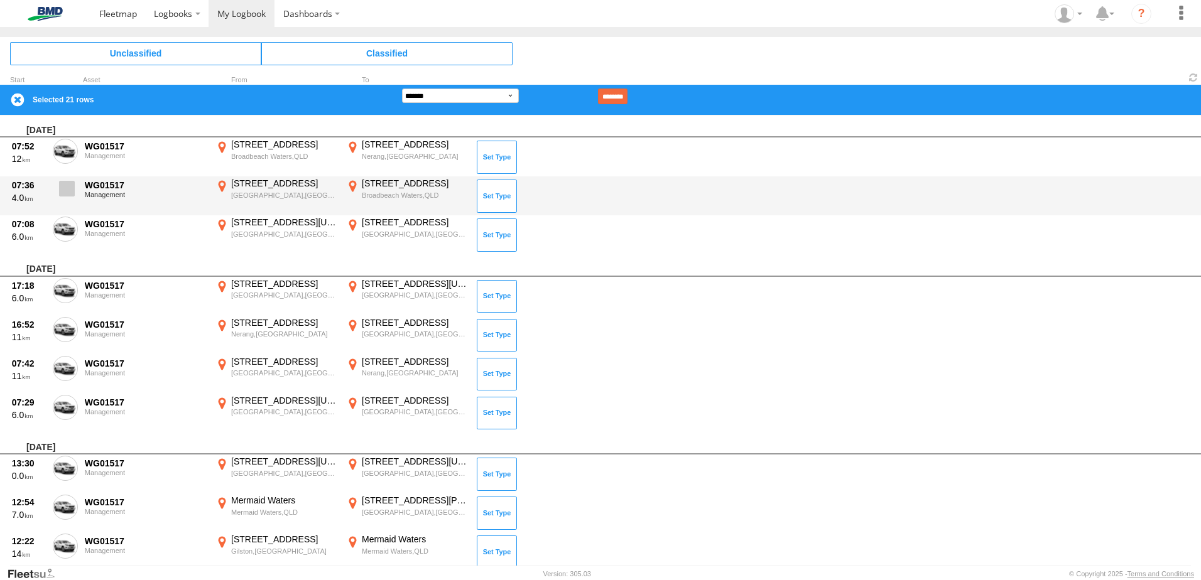
click at [63, 204] on label at bounding box center [65, 192] width 25 height 29
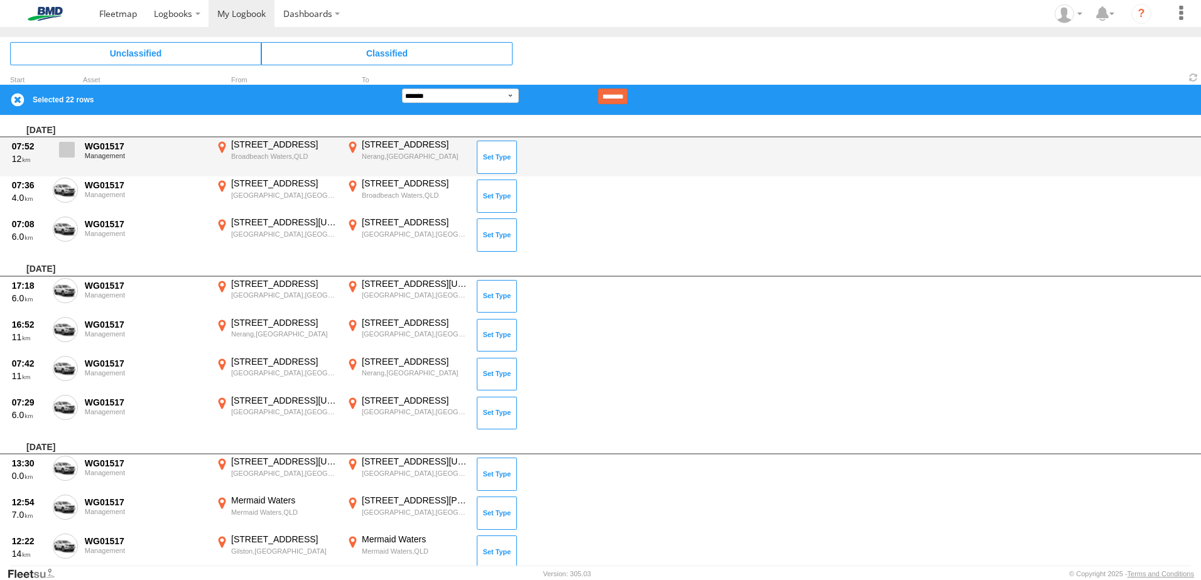
click at [67, 157] on span at bounding box center [67, 150] width 16 height 16
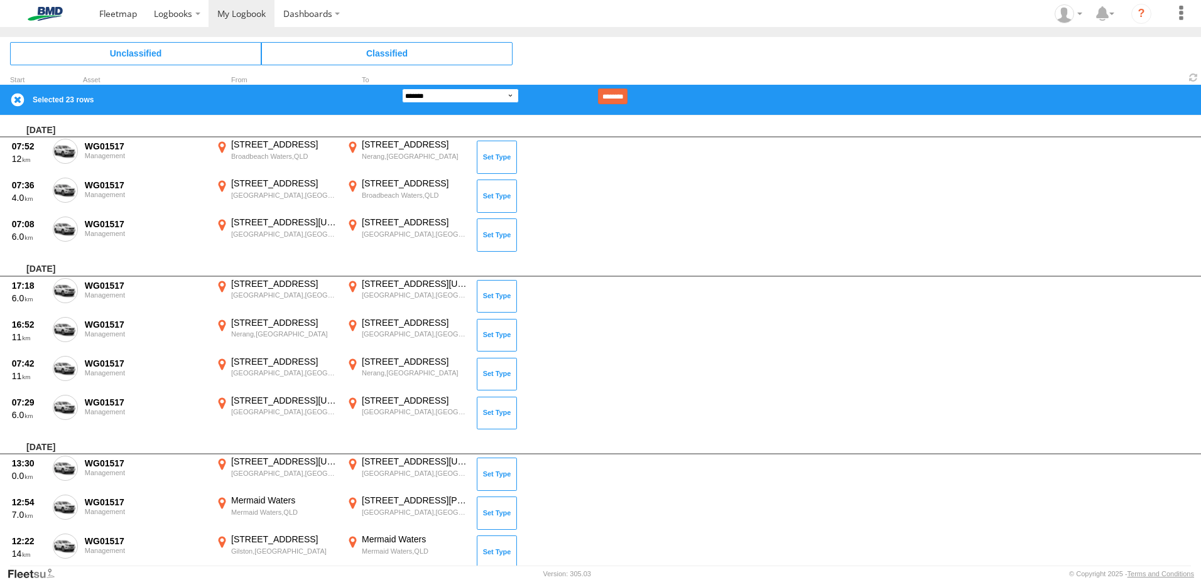
click at [437, 90] on select "**********" at bounding box center [460, 96] width 117 height 14
click at [402, 89] on select "**********" at bounding box center [460, 96] width 117 height 14
click at [627, 95] on input "********" at bounding box center [613, 97] width 30 height 16
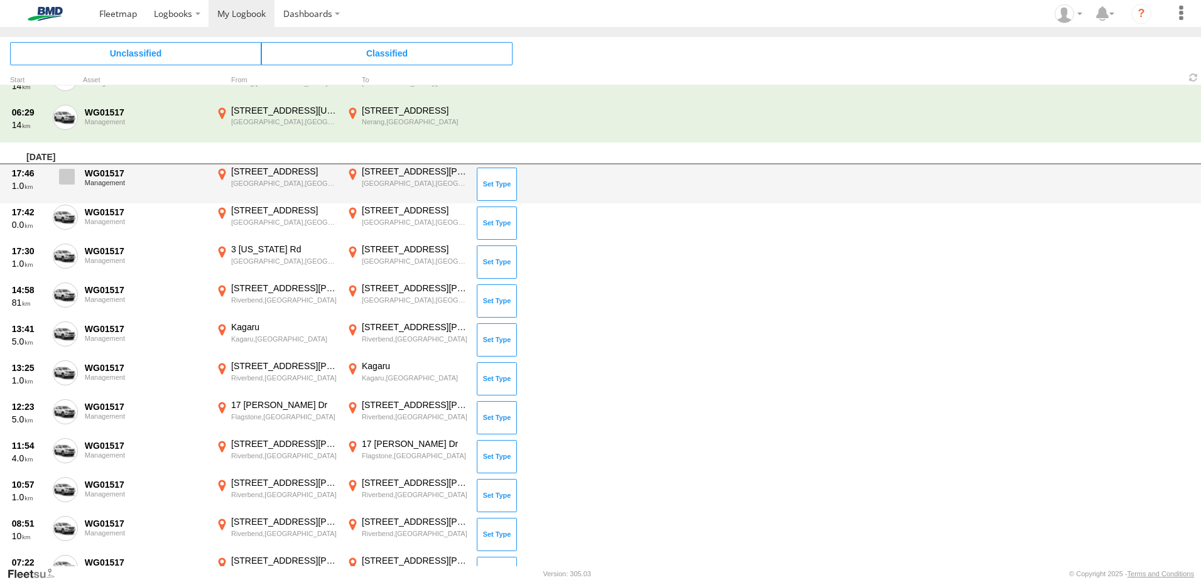
scroll to position [1433, 0]
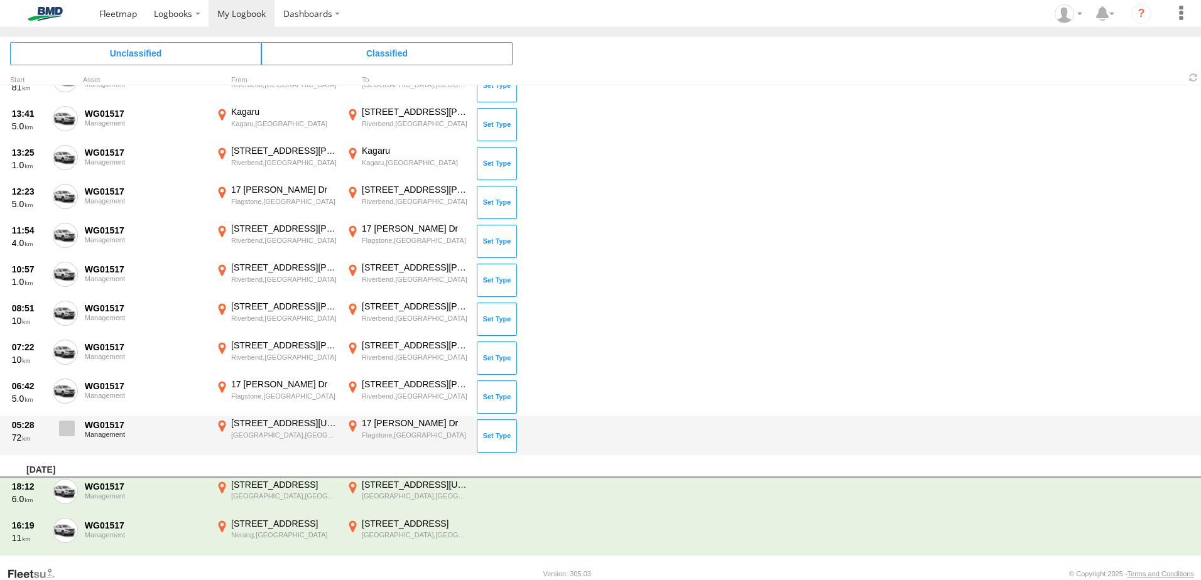
click at [67, 433] on span at bounding box center [67, 429] width 16 height 16
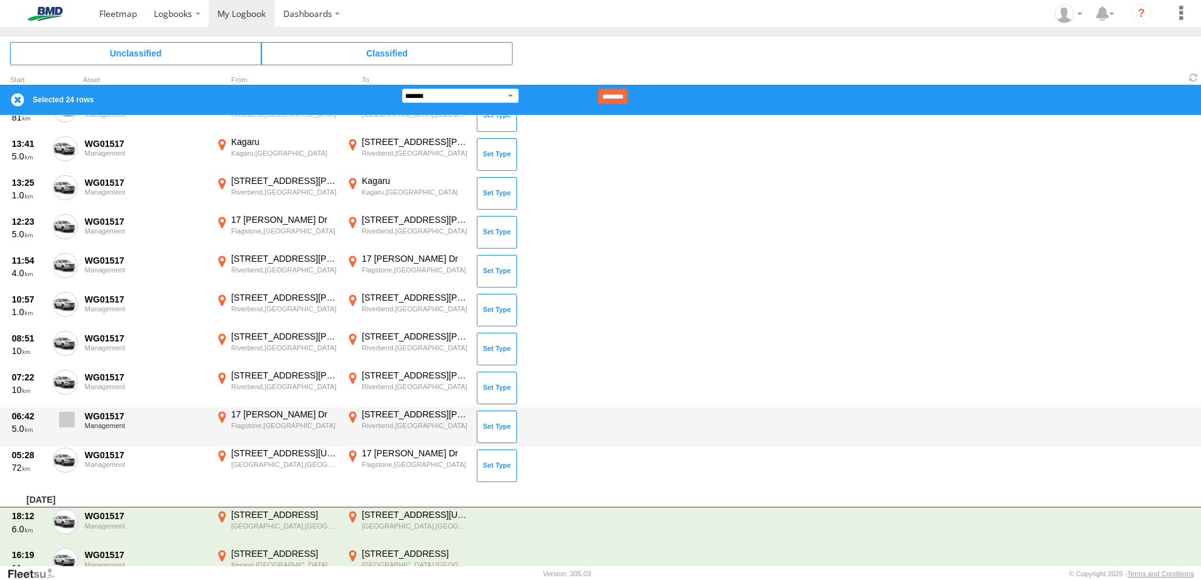
click at [70, 419] on span at bounding box center [67, 420] width 16 height 16
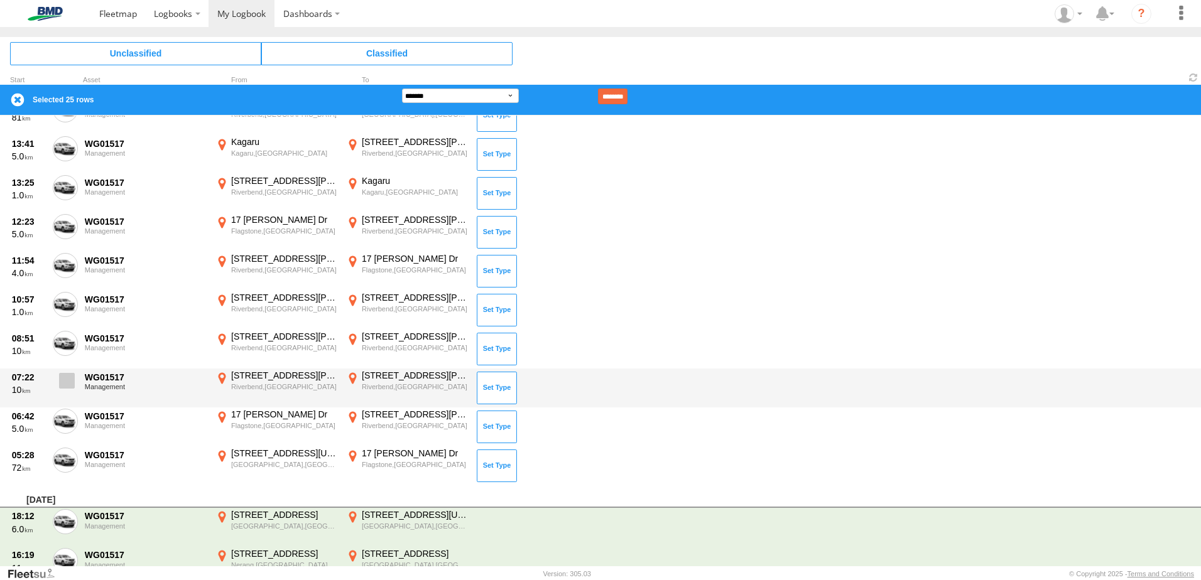
click at [65, 378] on span at bounding box center [67, 381] width 16 height 16
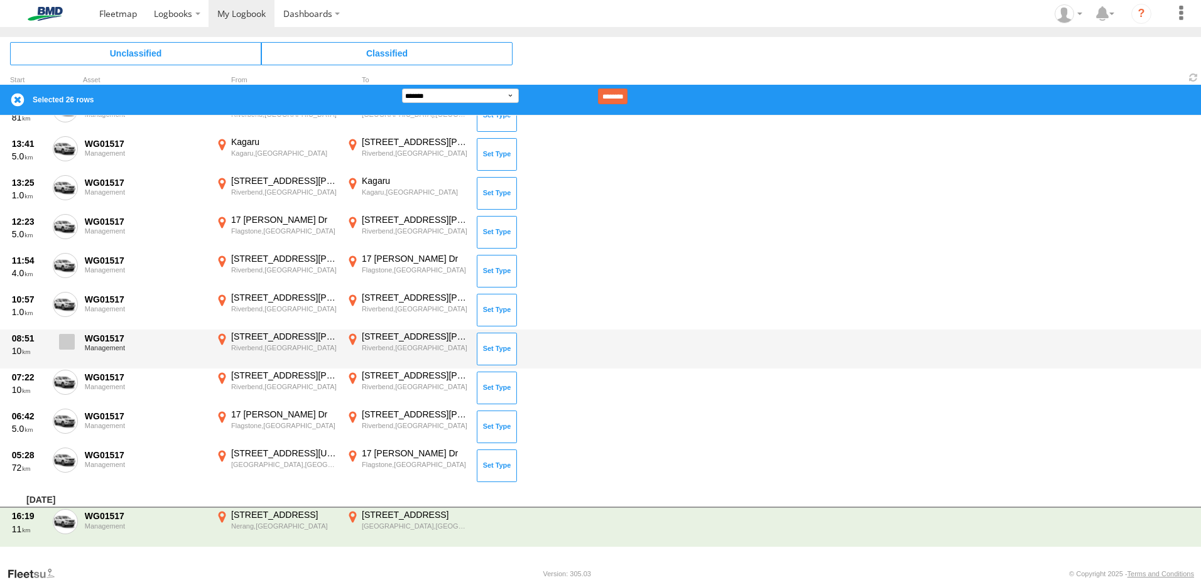
click at [65, 343] on span at bounding box center [67, 342] width 16 height 16
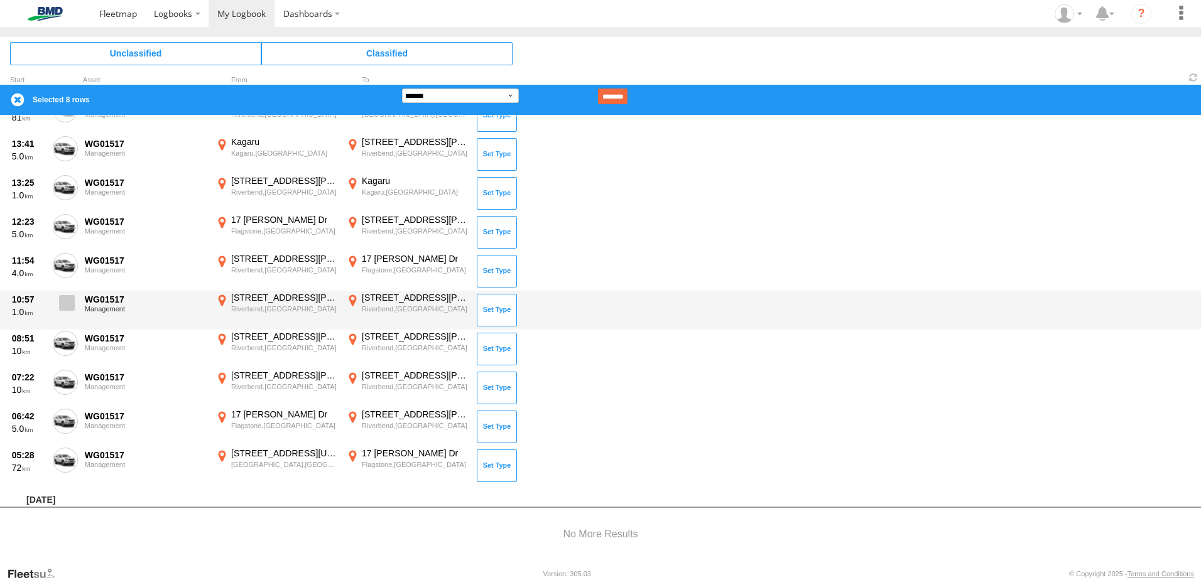
drag, startPoint x: 63, startPoint y: 303, endPoint x: 63, endPoint y: 273, distance: 30.1
click at [63, 303] on span at bounding box center [67, 303] width 16 height 16
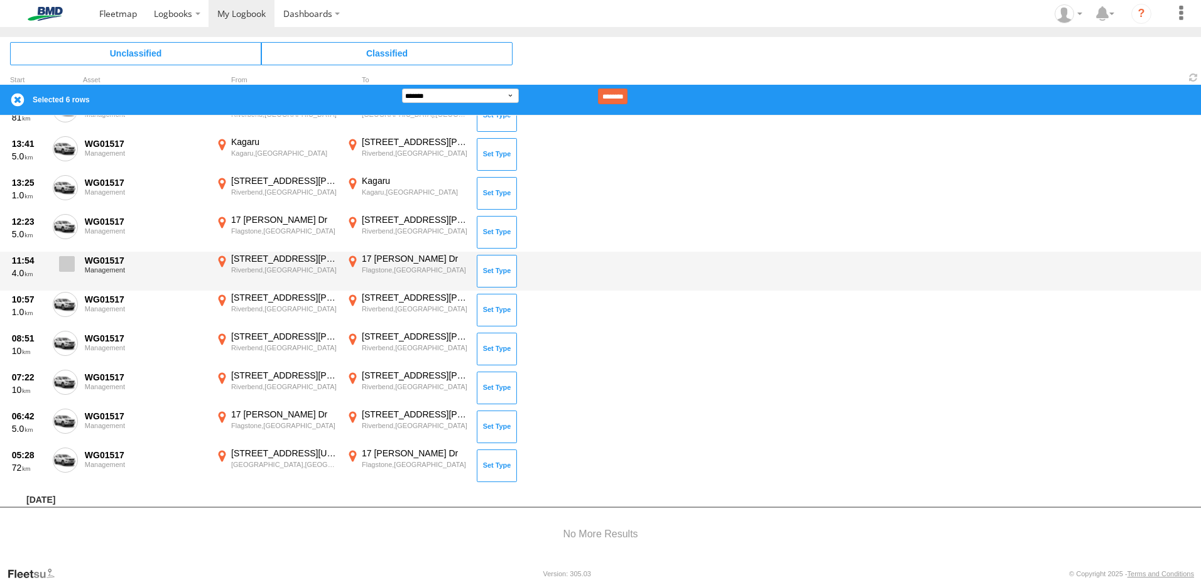
click at [63, 268] on span at bounding box center [67, 264] width 16 height 16
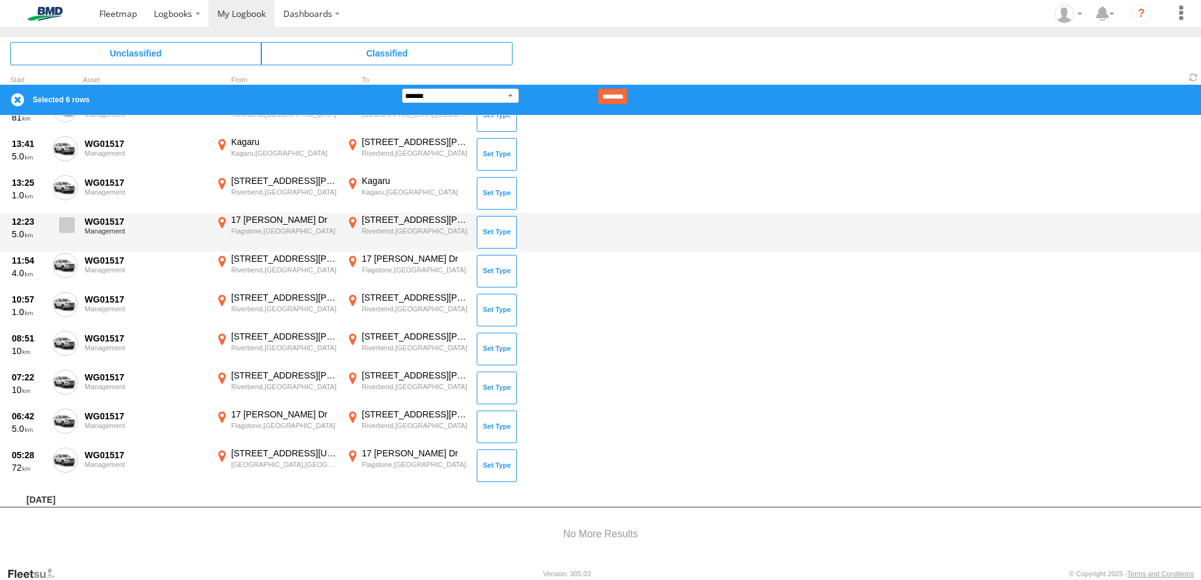
click at [68, 224] on span at bounding box center [67, 225] width 16 height 16
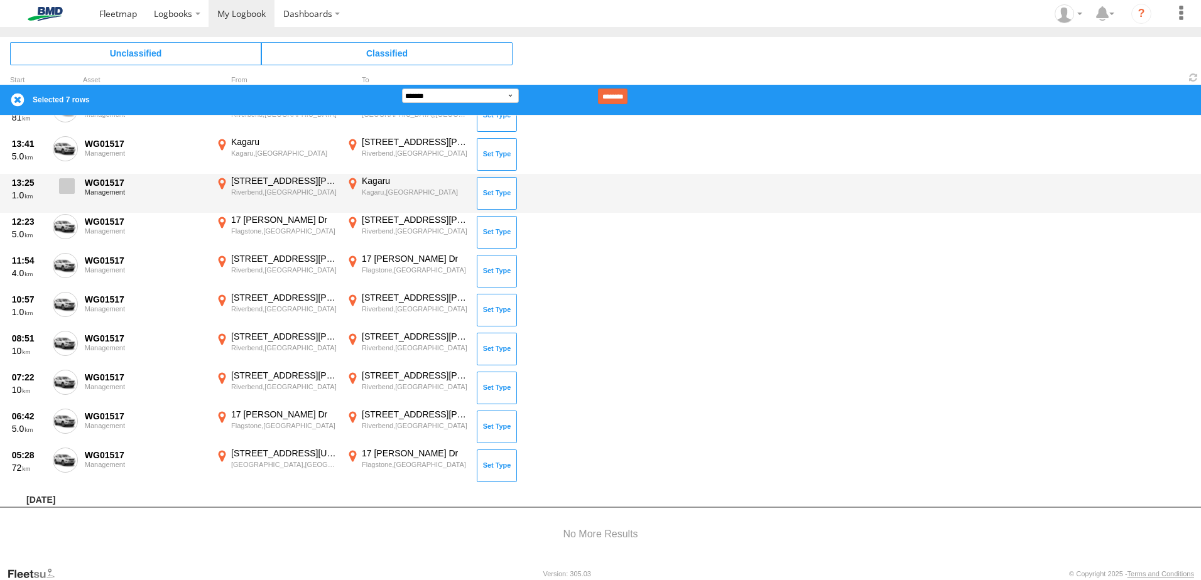
click at [70, 186] on span at bounding box center [67, 186] width 16 height 16
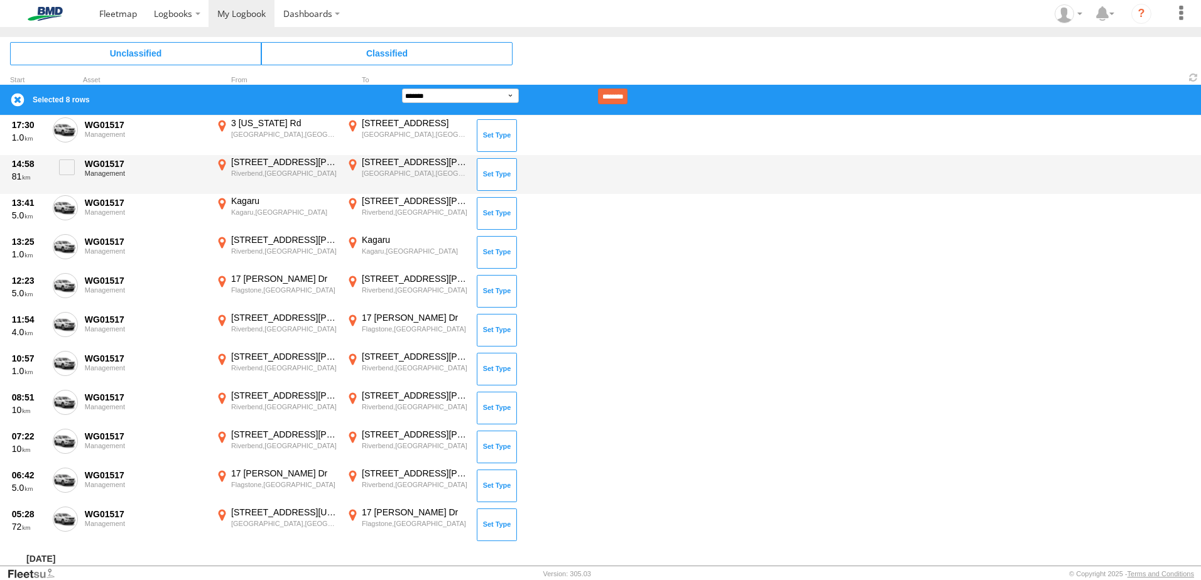
scroll to position [490, 0]
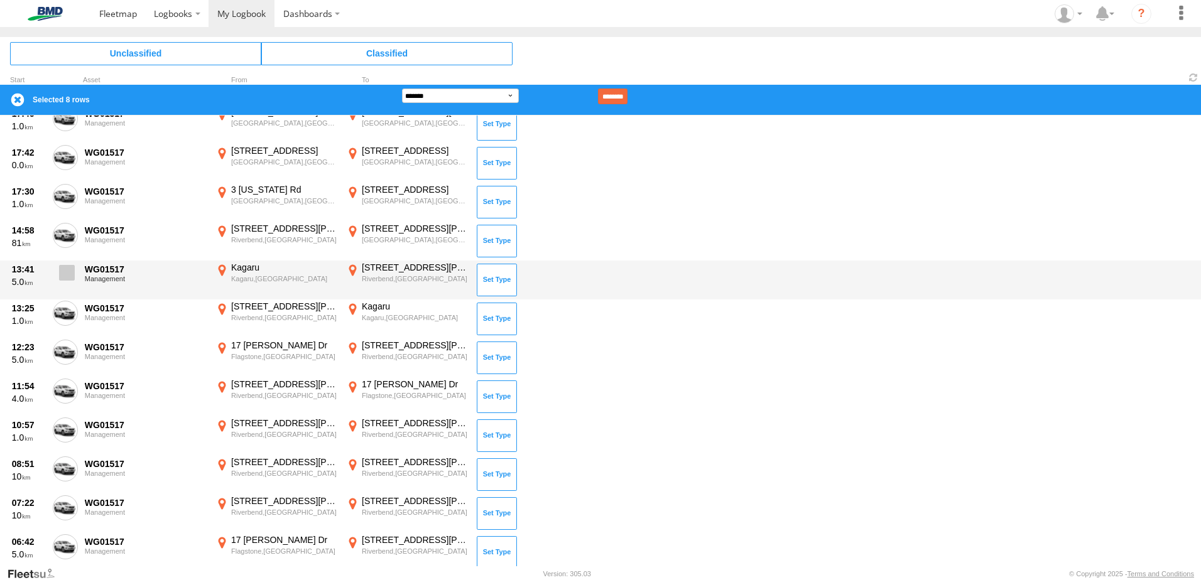
click at [65, 272] on span at bounding box center [67, 273] width 16 height 16
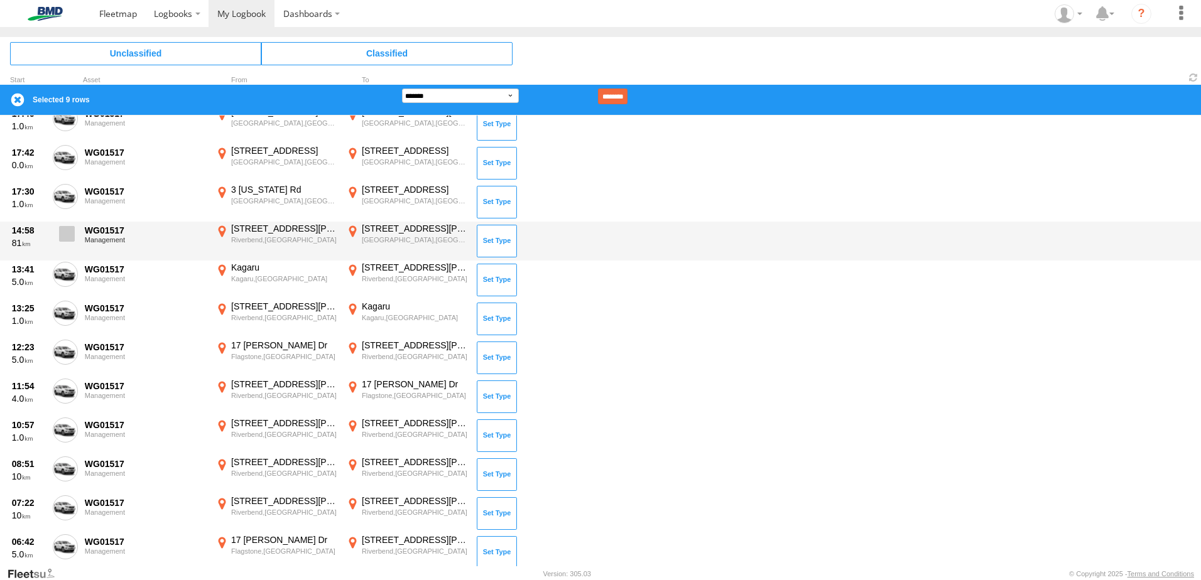
click at [62, 225] on label at bounding box center [65, 237] width 25 height 29
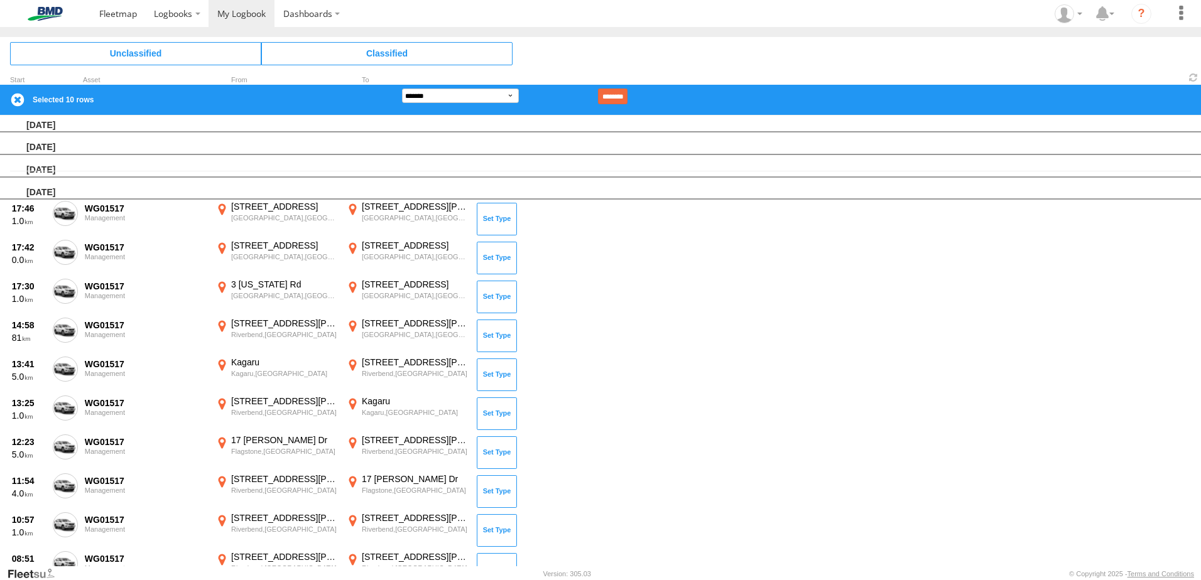
scroll to position [239, 0]
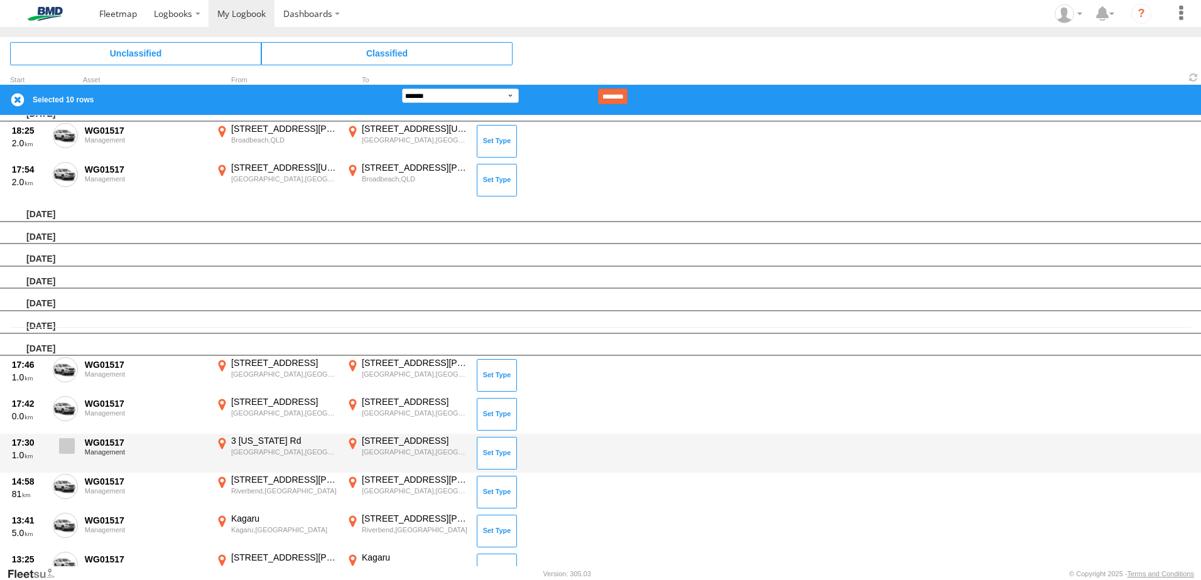
click at [70, 449] on span at bounding box center [67, 446] width 16 height 16
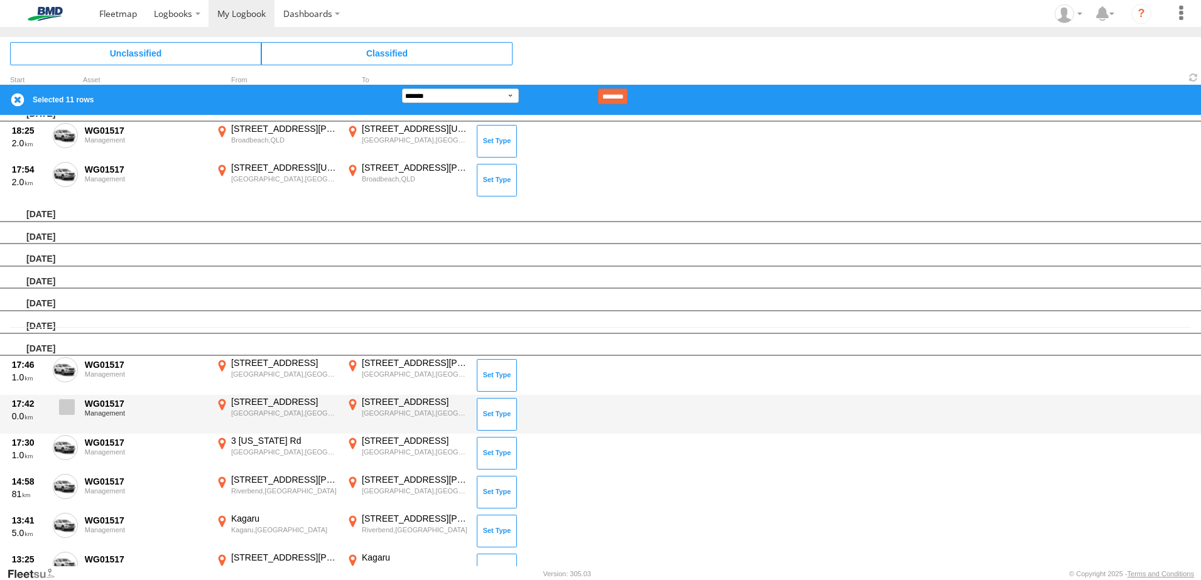
click at [68, 399] on span at bounding box center [67, 407] width 16 height 16
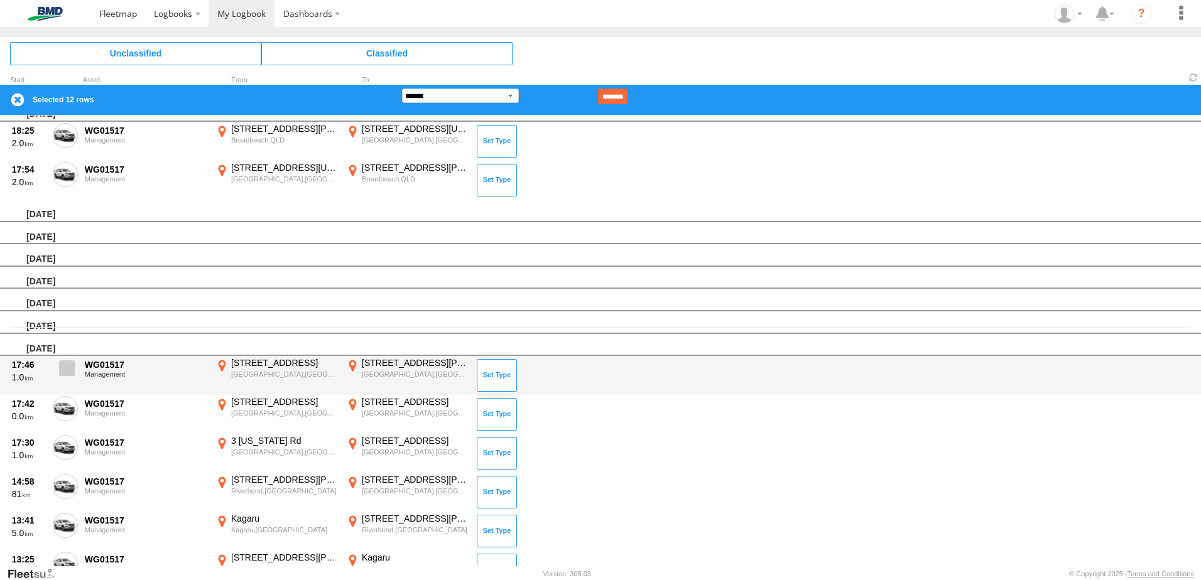
click at [59, 365] on span at bounding box center [67, 368] width 16 height 16
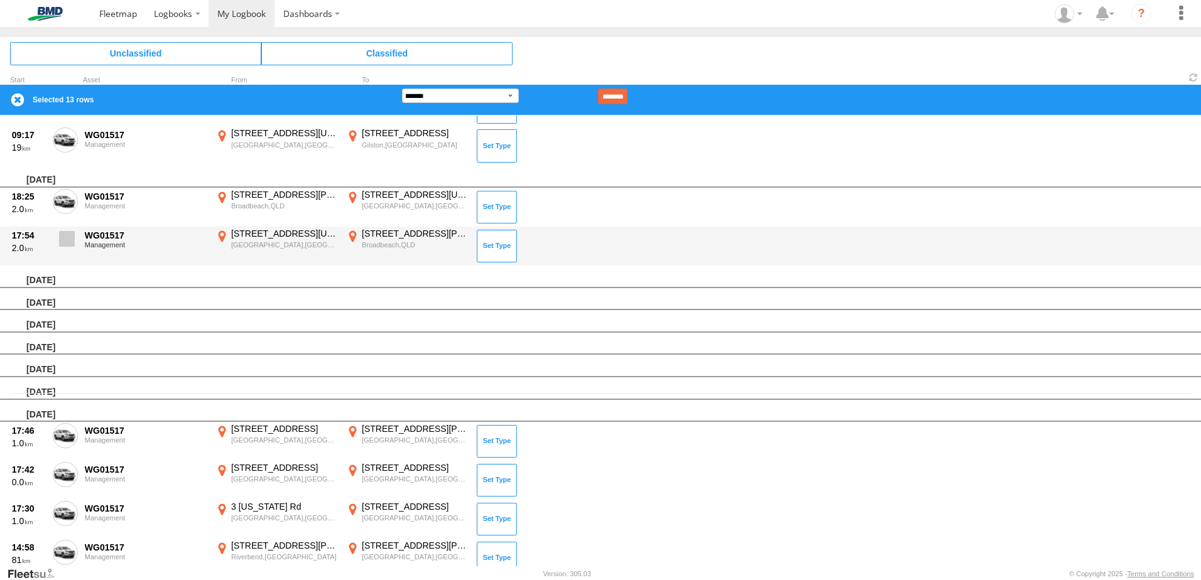
scroll to position [0, 0]
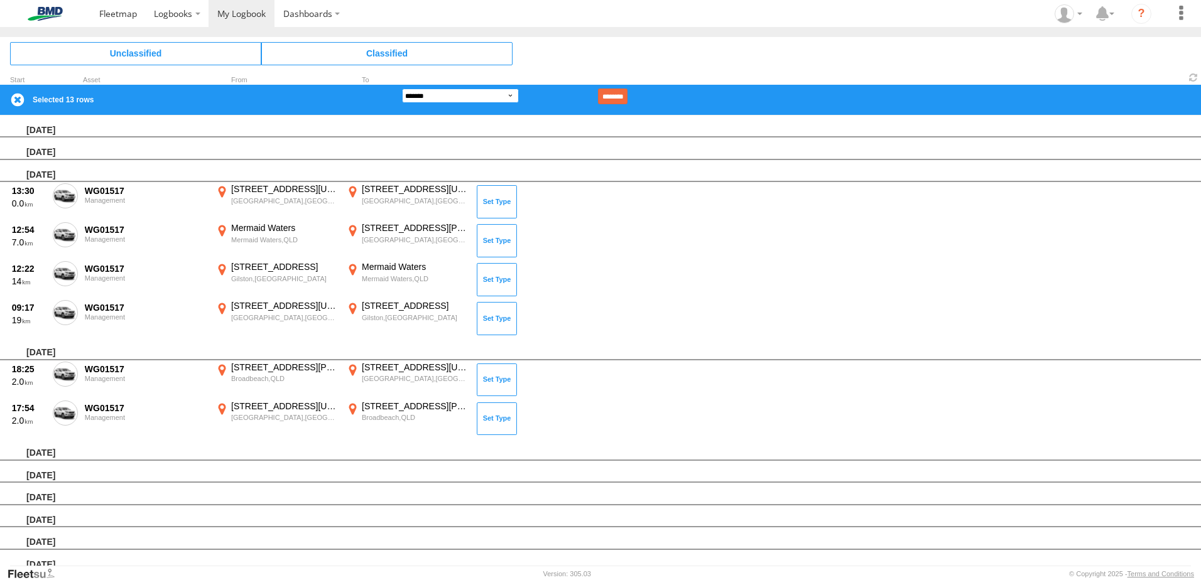
click at [482, 93] on select "**********" at bounding box center [460, 96] width 117 height 14
click at [402, 89] on select "**********" at bounding box center [460, 96] width 117 height 14
click at [627, 96] on input "********" at bounding box center [613, 97] width 30 height 16
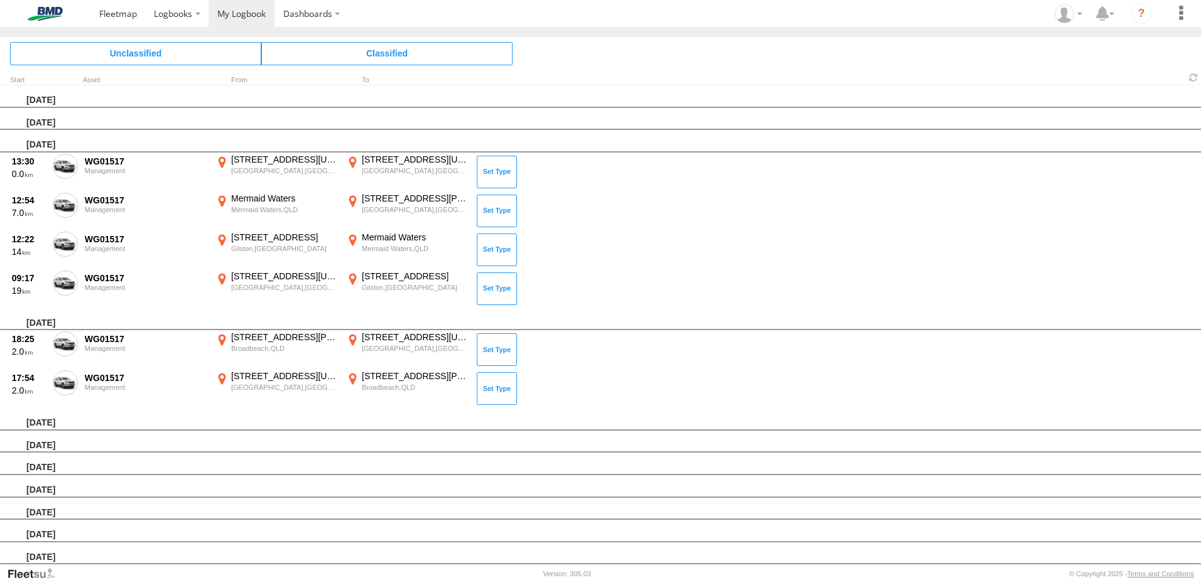
drag, startPoint x: 207, startPoint y: 360, endPoint x: 166, endPoint y: 455, distance: 103.2
click at [166, 455] on div "[DATE]" at bounding box center [600, 464] width 1201 height 23
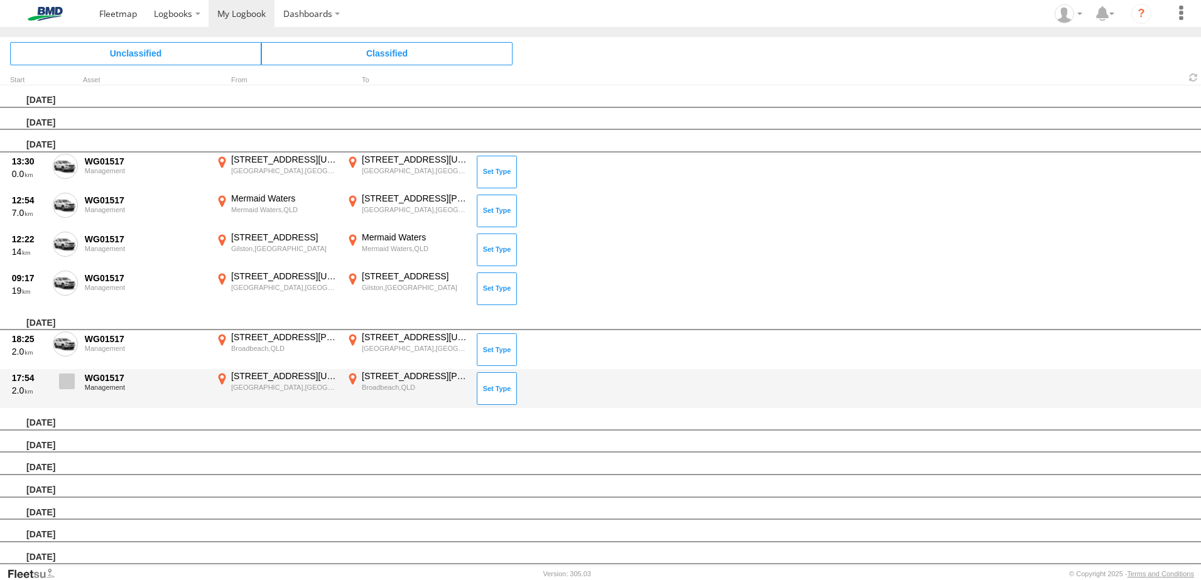
click at [65, 374] on span at bounding box center [67, 382] width 16 height 16
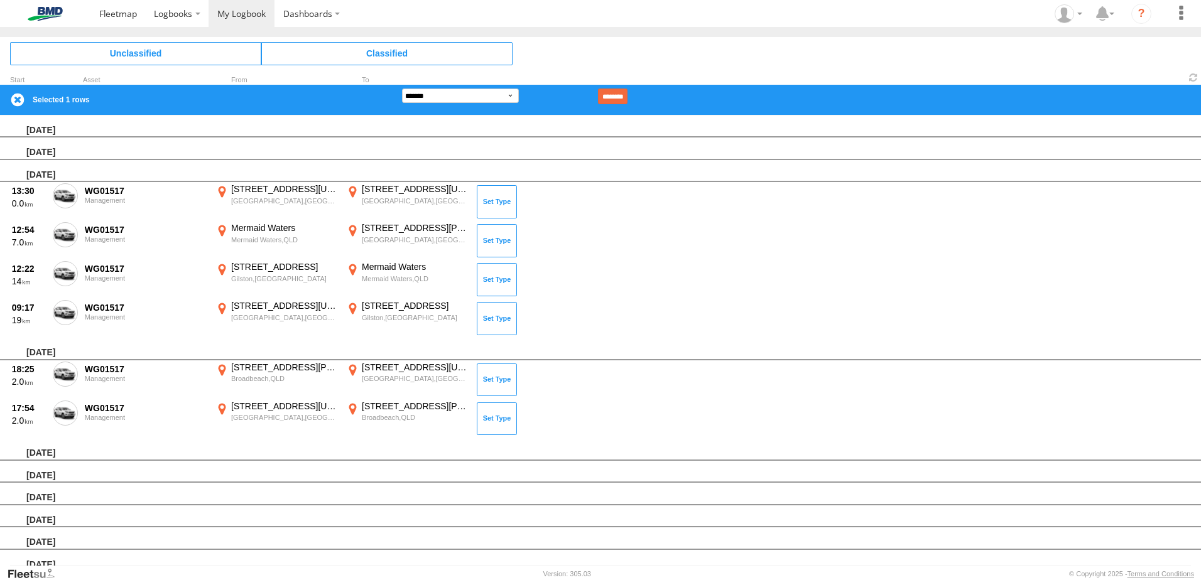
click at [69, 339] on div "[DATE] [DATE] [DATE] 13:30 0.0 WG01517 Management [STREET_ADDRESS][US_STATE] 15…" at bounding box center [600, 322] width 1201 height 413
drag, startPoint x: 69, startPoint y: 339, endPoint x: 65, endPoint y: 350, distance: 11.9
click at [65, 370] on label at bounding box center [65, 376] width 25 height 29
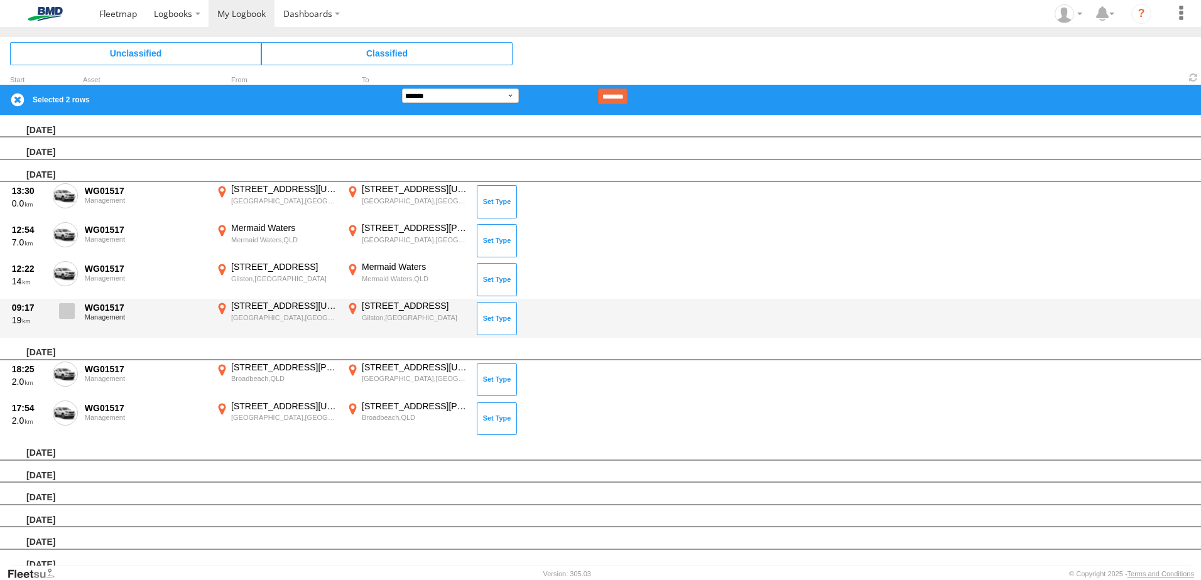
click at [64, 321] on label at bounding box center [65, 314] width 25 height 29
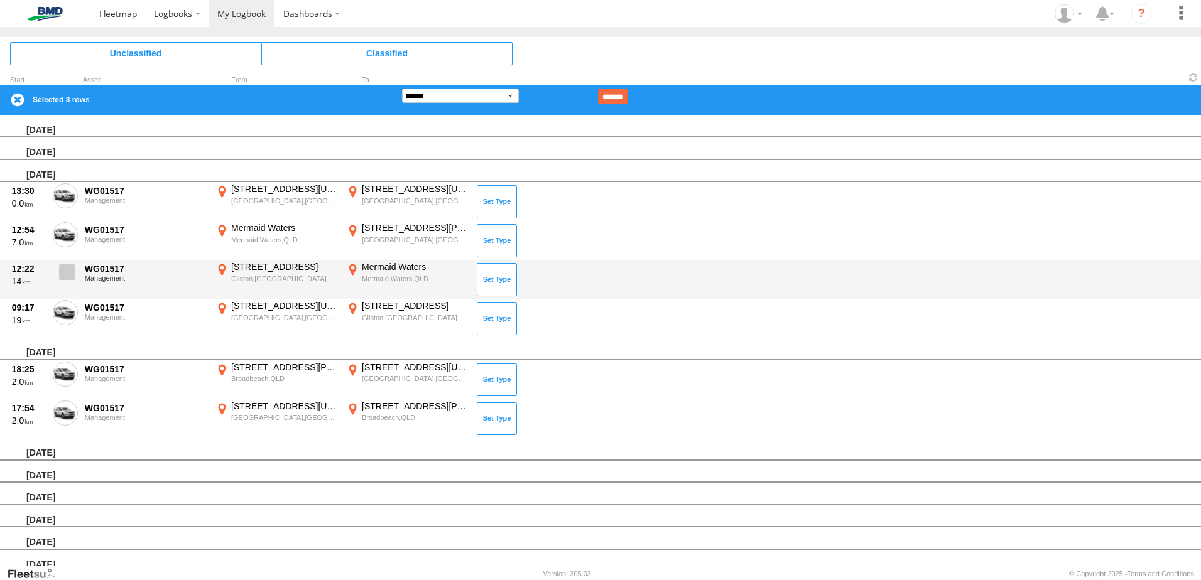
click at [63, 265] on span at bounding box center [67, 272] width 16 height 16
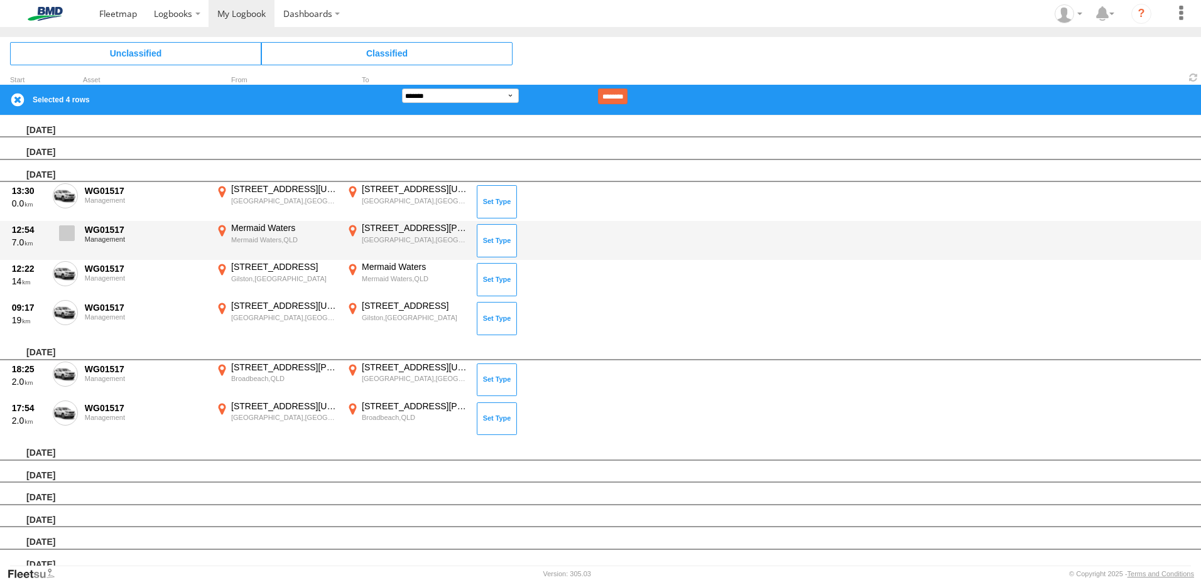
click at [70, 227] on span at bounding box center [67, 233] width 16 height 16
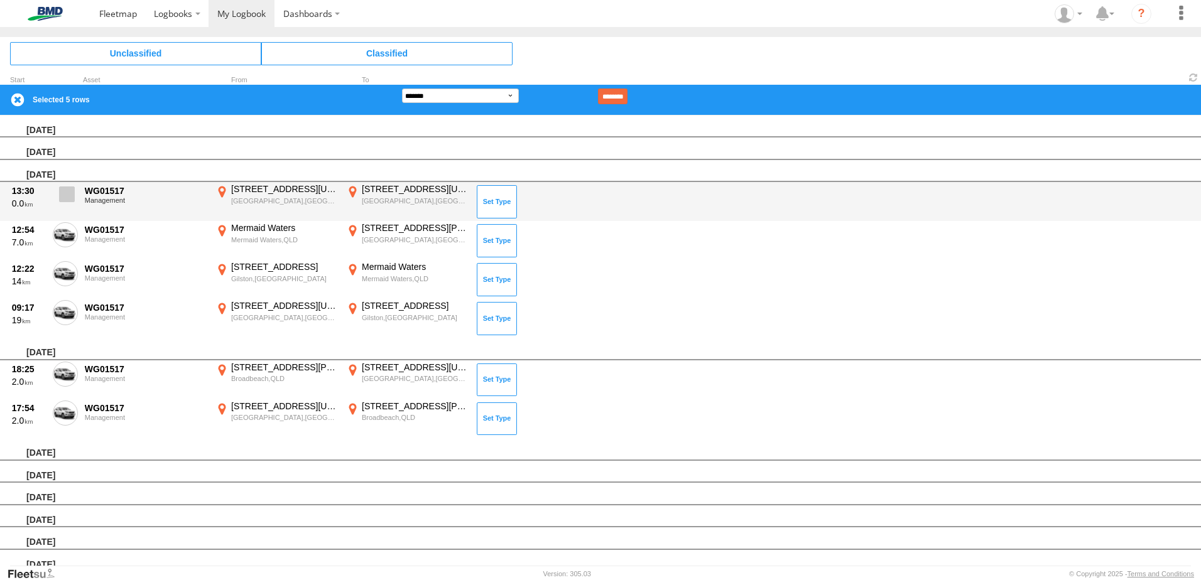
click at [68, 192] on span at bounding box center [67, 194] width 16 height 16
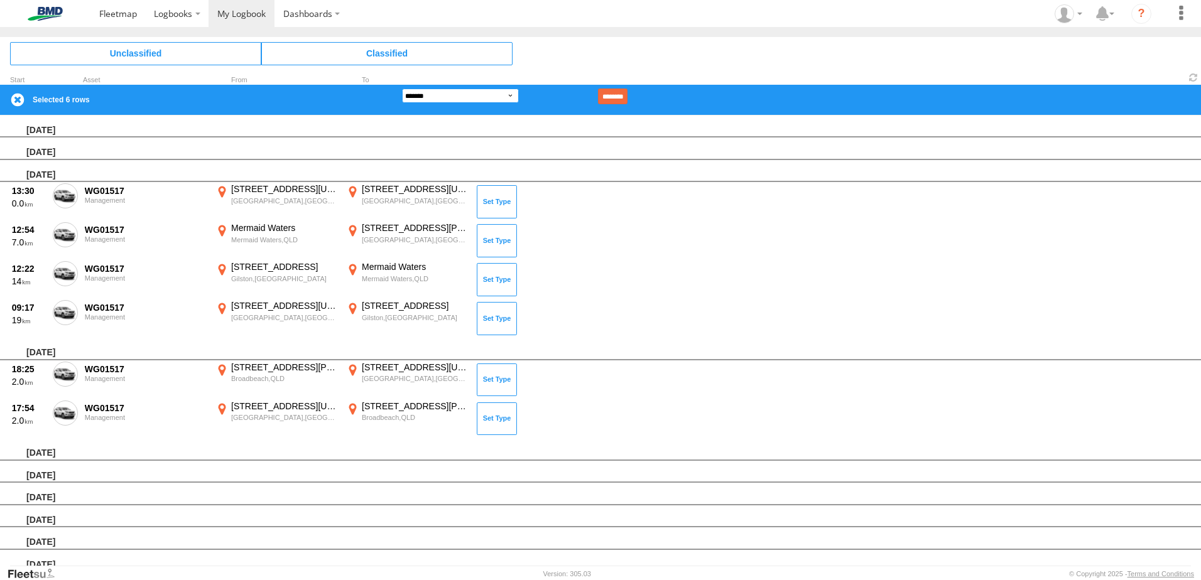
click at [483, 95] on select "**********" at bounding box center [460, 96] width 117 height 14
select select "**"
click at [402, 89] on select "**********" at bounding box center [460, 96] width 117 height 14
click at [627, 99] on input "********" at bounding box center [613, 97] width 30 height 16
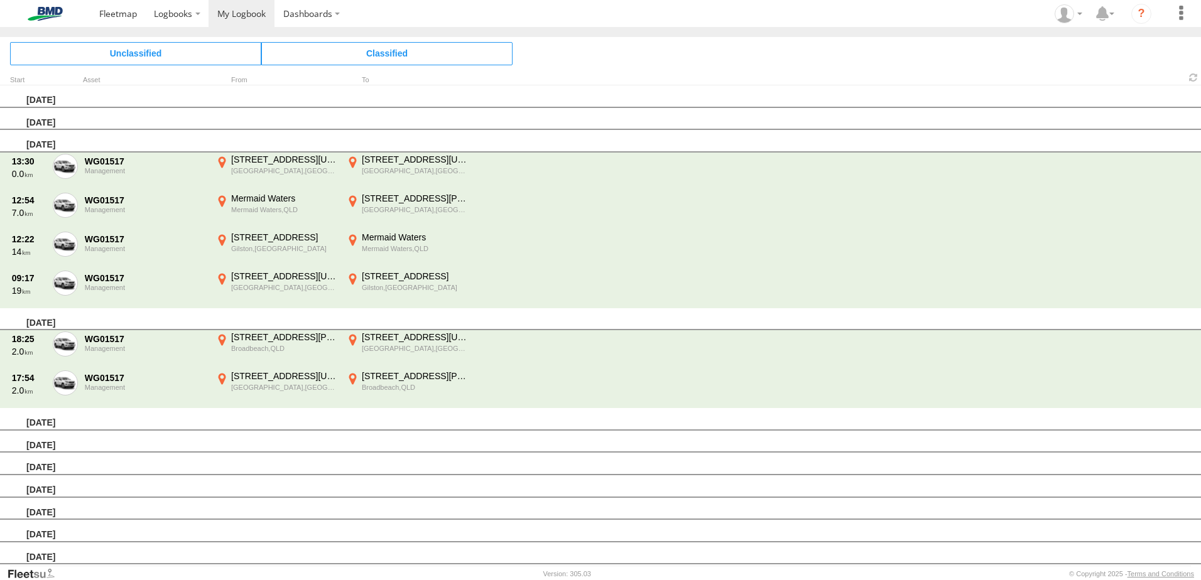
drag, startPoint x: 617, startPoint y: 113, endPoint x: 614, endPoint y: 151, distance: 37.8
drag, startPoint x: 614, startPoint y: 151, endPoint x: 507, endPoint y: 465, distance: 332.2
click at [507, 465] on div "[DATE]" at bounding box center [600, 464] width 1201 height 23
